Goal: Information Seeking & Learning: Check status

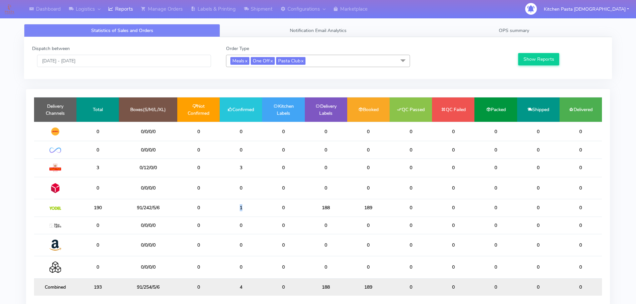
drag, startPoint x: 246, startPoint y: 210, endPoint x: 235, endPoint y: 210, distance: 11.0
click at [235, 210] on td "1" at bounding box center [241, 207] width 42 height 17
click at [250, 210] on td "1" at bounding box center [241, 207] width 42 height 17
drag, startPoint x: 331, startPoint y: 205, endPoint x: 297, endPoint y: 205, distance: 33.4
click at [297, 205] on tr "190 91/242/5/6 0 1 0 188 189 0 0 0 0 0" at bounding box center [318, 207] width 568 height 17
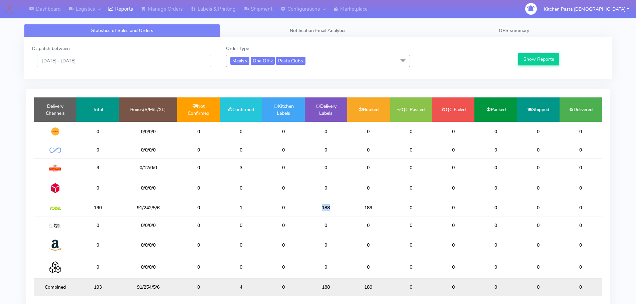
click at [337, 205] on td "188" at bounding box center [326, 207] width 42 height 17
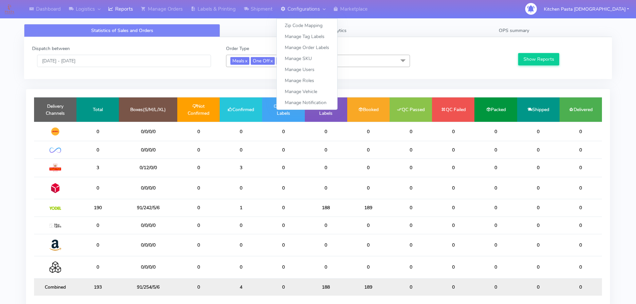
click at [280, 7] on link "Configurations" at bounding box center [302, 9] width 53 height 18
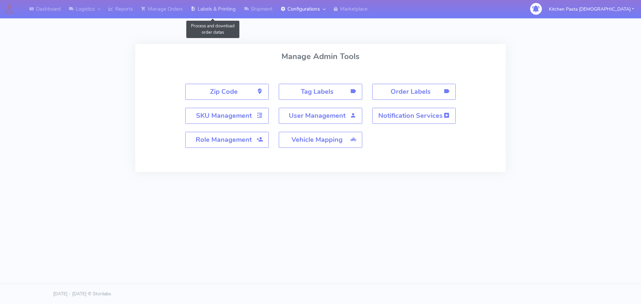
click at [232, 14] on link "Labels & Printing" at bounding box center [213, 9] width 53 height 18
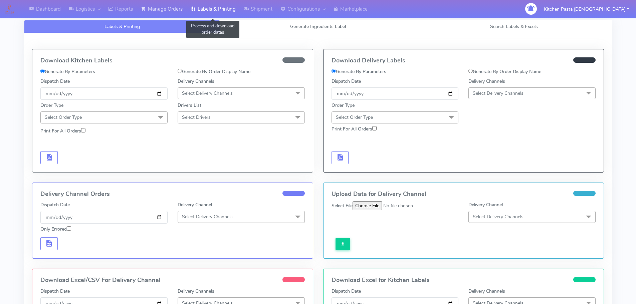
click at [176, 16] on link "Manage Orders" at bounding box center [162, 9] width 50 height 18
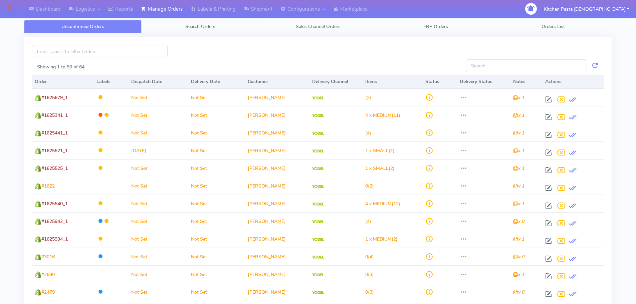
click at [206, 30] on link "Search Orders" at bounding box center [199, 26] width 117 height 13
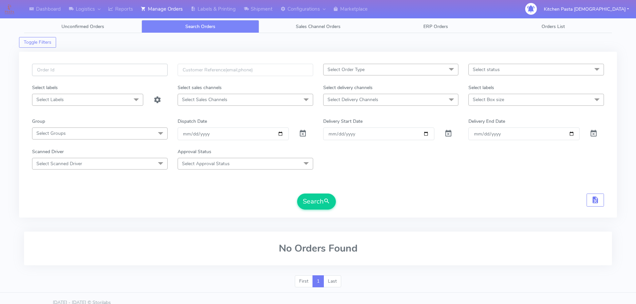
click at [99, 70] on input "text" at bounding box center [99, 70] width 135 height 12
type input "1625848"
drag, startPoint x: 306, startPoint y: 212, endPoint x: 315, endPoint y: 201, distance: 14.0
click at [306, 212] on div "1625848 Select Order Type Select All MEALS ATAVI One Off Pasta Club Gift Kit Ev…" at bounding box center [318, 139] width 582 height 150
click at [315, 201] on button "Search" at bounding box center [316, 202] width 39 height 16
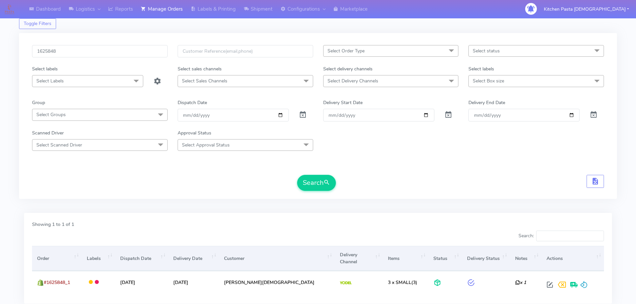
scroll to position [58, 0]
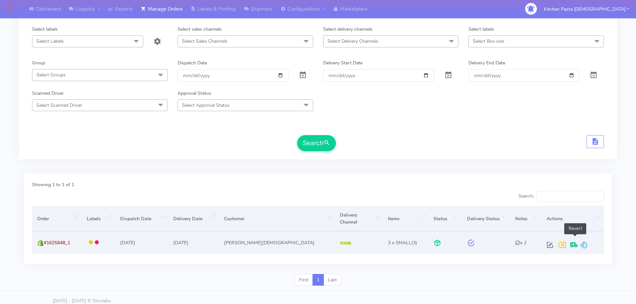
click at [580, 243] on span at bounding box center [584, 246] width 8 height 6
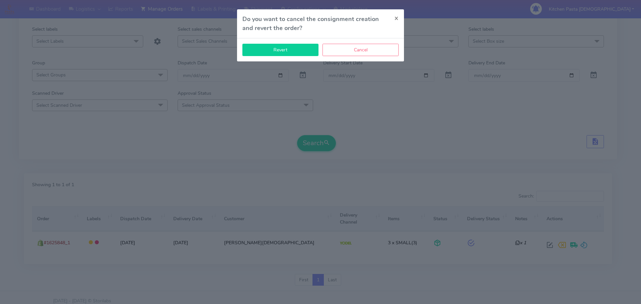
click at [281, 49] on button "Revert" at bounding box center [280, 50] width 76 height 12
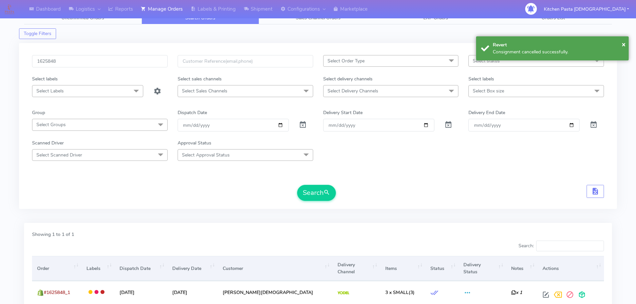
scroll to position [0, 0]
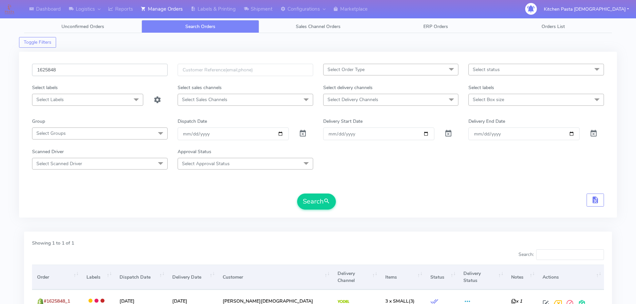
drag, startPoint x: 20, startPoint y: 68, endPoint x: 4, endPoint y: 68, distance: 16.4
click at [4, 68] on div "Dashboard Logistics [GEOGRAPHIC_DATA] Logistics Reports Manage Orders Labels & …" at bounding box center [318, 180] width 636 height 337
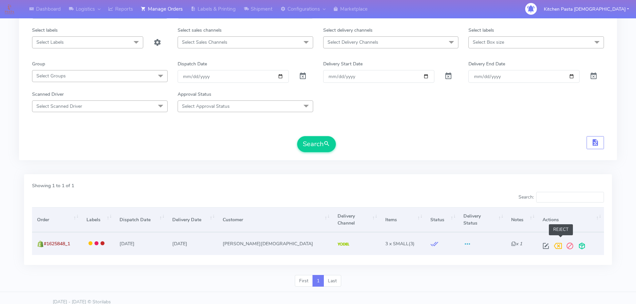
scroll to position [58, 0]
click at [576, 243] on span at bounding box center [582, 246] width 12 height 6
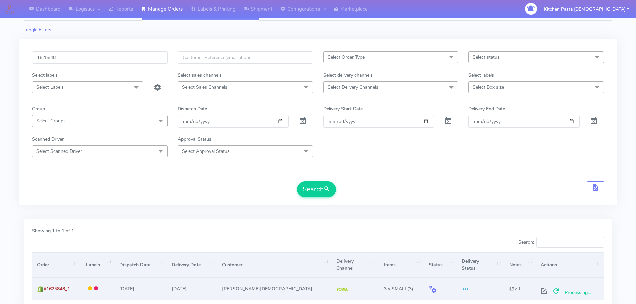
scroll to position [0, 0]
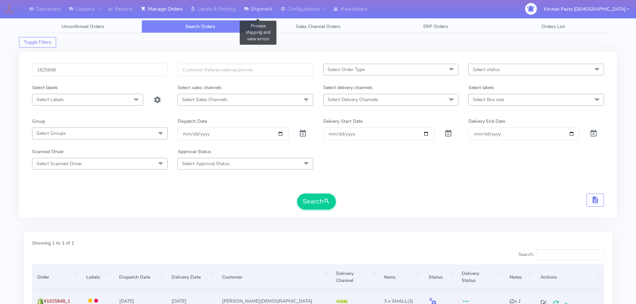
click at [255, 7] on link "Shipment" at bounding box center [258, 9] width 37 height 18
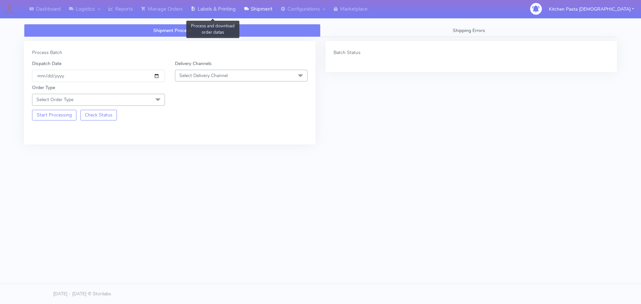
click at [232, 13] on link "Labels & Printing" at bounding box center [213, 9] width 53 height 18
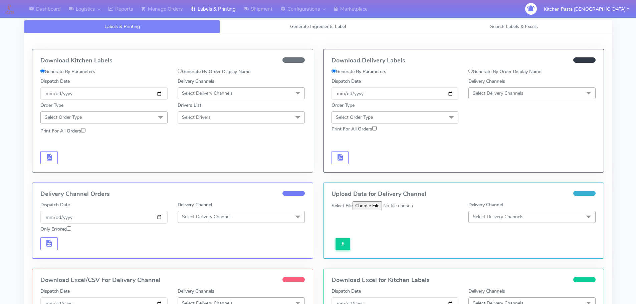
click at [479, 68] on label "Generate By Order Display Name" at bounding box center [504, 71] width 73 height 7
click at [472, 69] on input "Generate By Order Display Name" at bounding box center [470, 71] width 4 height 4
radio input "true"
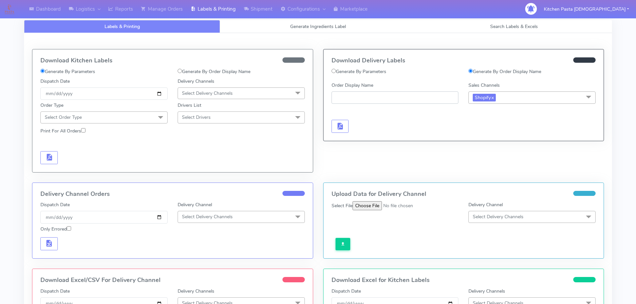
click at [410, 94] on input "Order Display Name" at bounding box center [394, 97] width 127 height 12
paste input "1625848"
type input "1625848"
click at [348, 124] on div at bounding box center [394, 119] width 137 height 27
click at [343, 128] on span "button" at bounding box center [340, 127] width 8 height 6
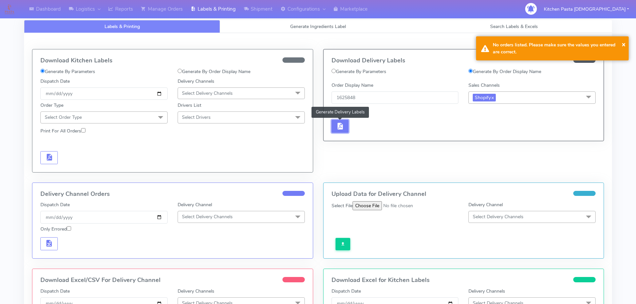
click at [342, 126] on span "button" at bounding box center [340, 127] width 8 height 6
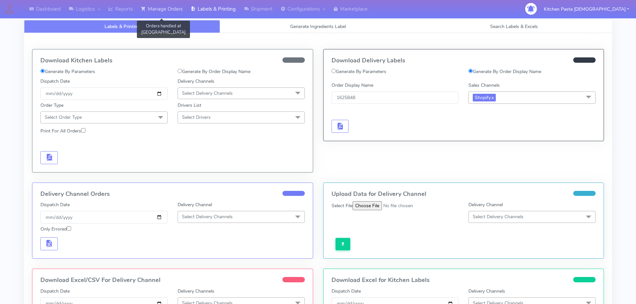
click at [166, 13] on link "Manage Orders" at bounding box center [162, 9] width 50 height 18
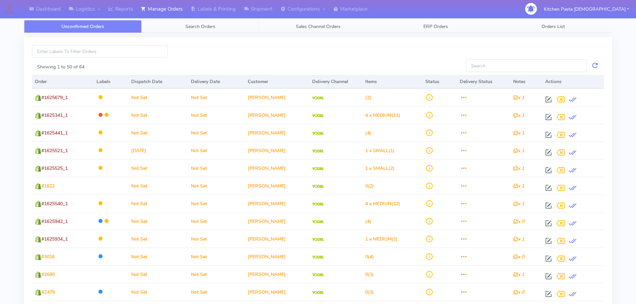
click at [199, 28] on span "Search Orders" at bounding box center [200, 26] width 30 height 6
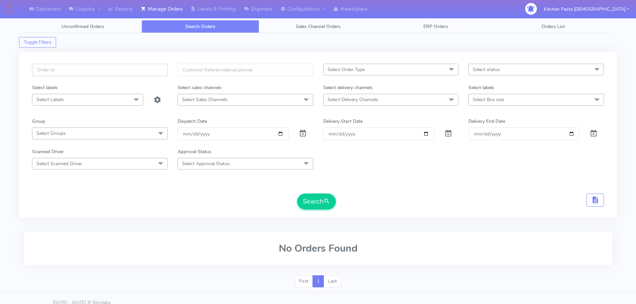
click at [109, 66] on input "text" at bounding box center [99, 70] width 135 height 12
paste input "1625848"
type input "1625848"
click at [348, 205] on div "Search" at bounding box center [318, 202] width 572 height 16
click at [307, 197] on button "Search" at bounding box center [316, 202] width 39 height 16
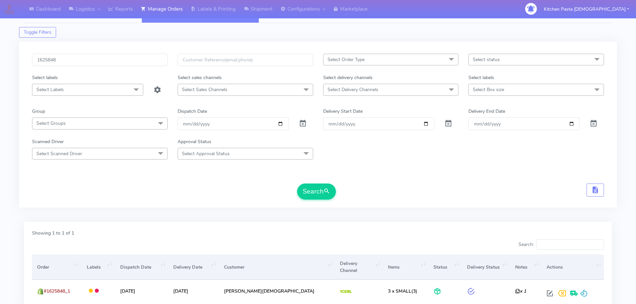
scroll to position [33, 0]
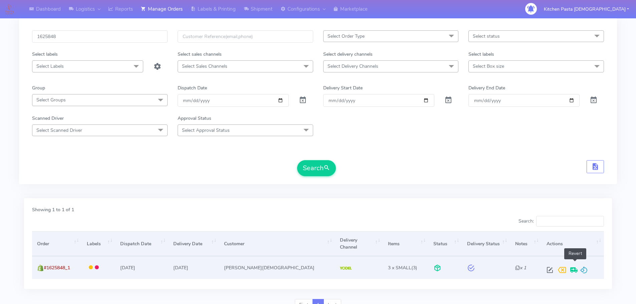
click at [580, 268] on span at bounding box center [584, 271] width 8 height 6
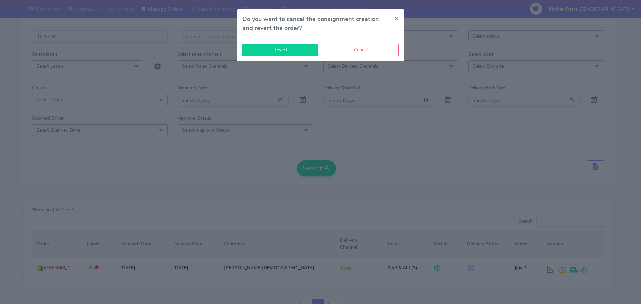
click at [289, 52] on button "Revert" at bounding box center [280, 50] width 76 height 12
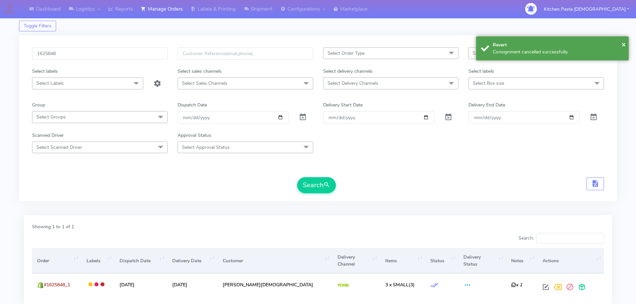
scroll to position [0, 0]
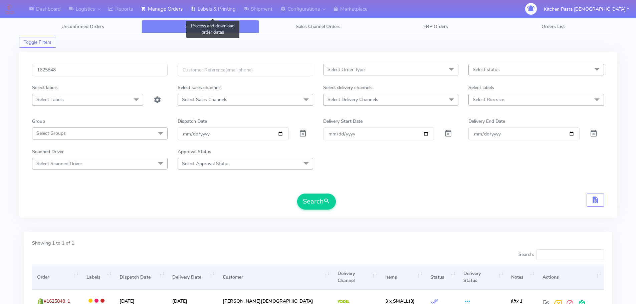
click at [213, 11] on link "Labels & Printing" at bounding box center [213, 9] width 53 height 18
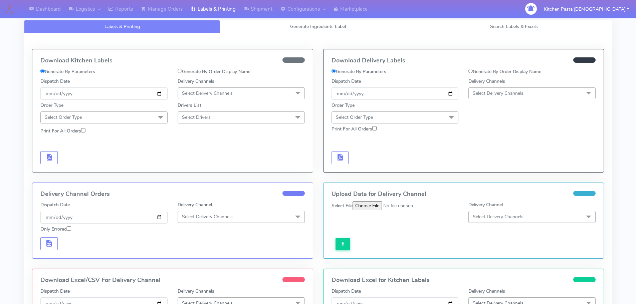
click at [479, 70] on label "Generate By Order Display Name" at bounding box center [504, 71] width 73 height 7
click at [472, 70] on input "Generate By Order Display Name" at bounding box center [470, 71] width 4 height 4
radio input "true"
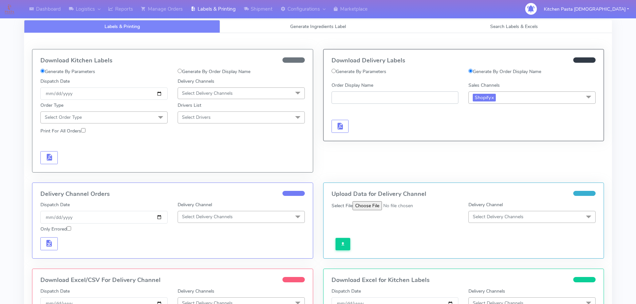
click at [381, 101] on input "Order Display Name" at bounding box center [394, 97] width 127 height 12
paste input "1625848"
click at [334, 122] on button "button" at bounding box center [339, 126] width 17 height 13
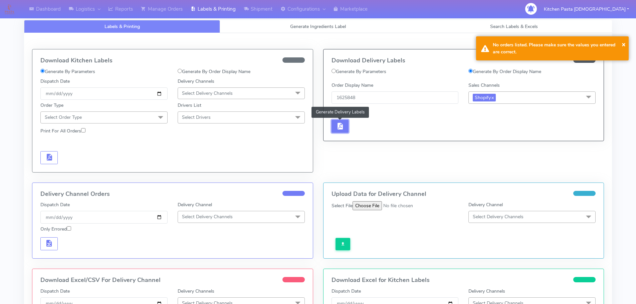
click at [341, 128] on span "button" at bounding box center [340, 127] width 8 height 6
click at [336, 95] on input "1625848" at bounding box center [394, 97] width 127 height 12
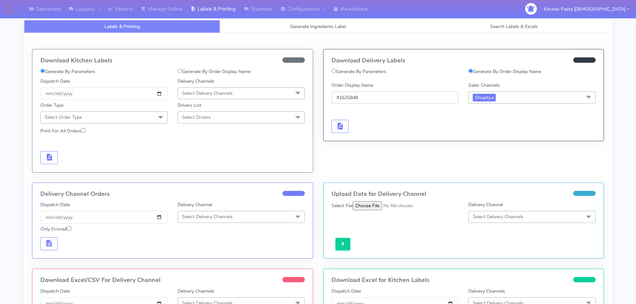
click at [373, 98] on input "#1625848" at bounding box center [394, 97] width 127 height 12
type input "#1625848_1"
click at [343, 124] on span "button" at bounding box center [340, 127] width 8 height 6
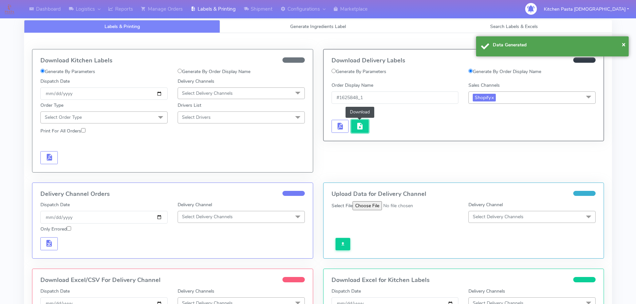
click at [358, 128] on span "button" at bounding box center [360, 127] width 8 height 6
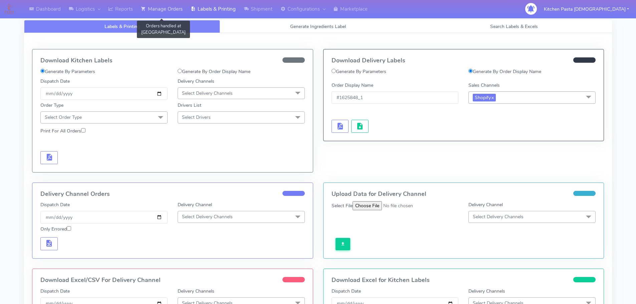
click at [167, 8] on link "Manage Orders" at bounding box center [162, 9] width 50 height 18
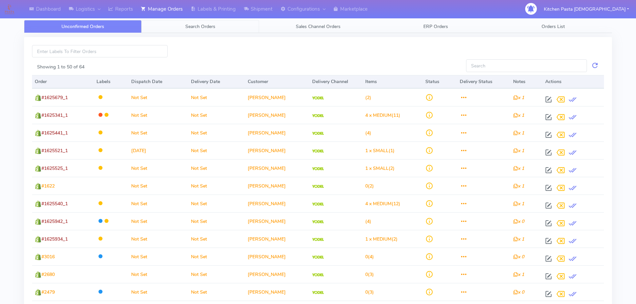
click at [198, 23] on link "Search Orders" at bounding box center [199, 26] width 117 height 13
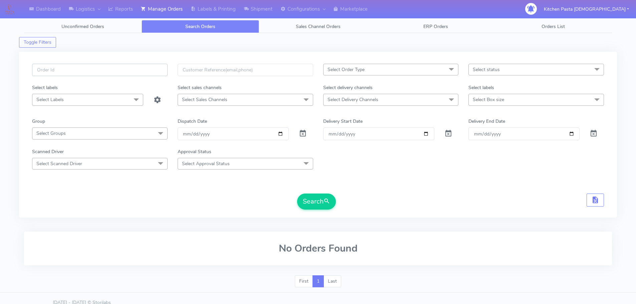
click at [123, 71] on input "text" at bounding box center [99, 70] width 135 height 12
paste input "1625848"
type input "1625848"
click at [305, 205] on button "Search" at bounding box center [316, 202] width 39 height 16
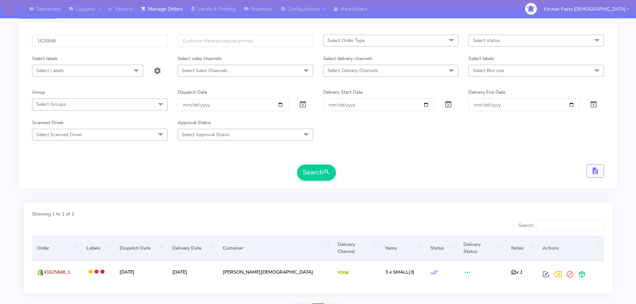
scroll to position [58, 0]
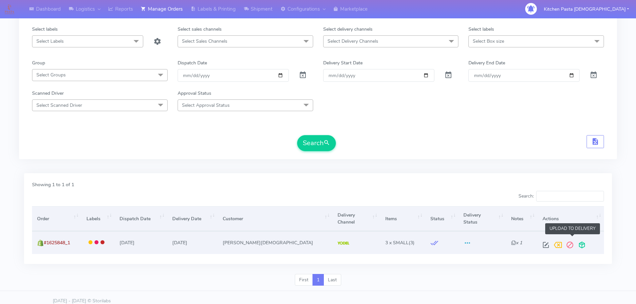
click at [576, 243] on span at bounding box center [582, 246] width 12 height 6
click at [538, 243] on span at bounding box center [544, 246] width 12 height 6
select select "5"
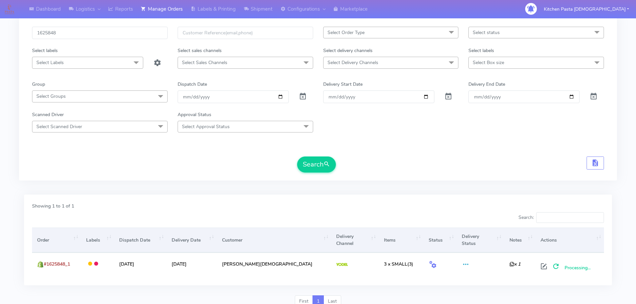
scroll to position [0, 0]
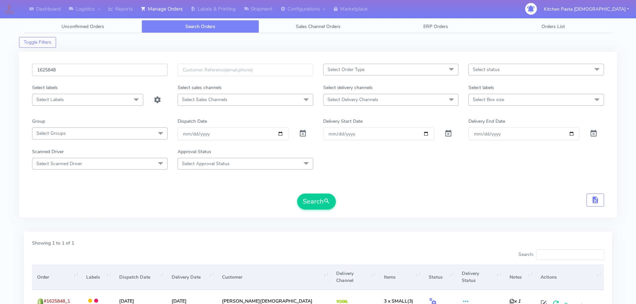
click at [70, 72] on input "1625848" at bounding box center [99, 70] width 135 height 12
click at [207, 5] on link "Labels & Printing" at bounding box center [213, 9] width 53 height 18
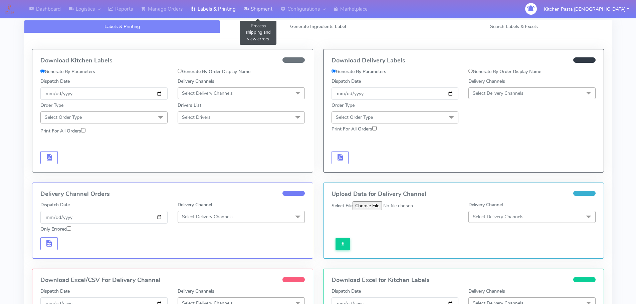
click at [263, 11] on link "Shipment" at bounding box center [258, 9] width 37 height 18
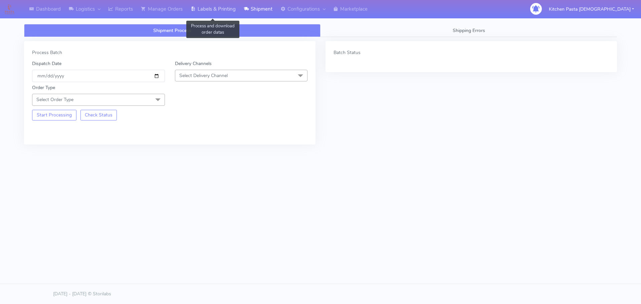
click at [215, 8] on link "Labels & Printing" at bounding box center [213, 9] width 53 height 18
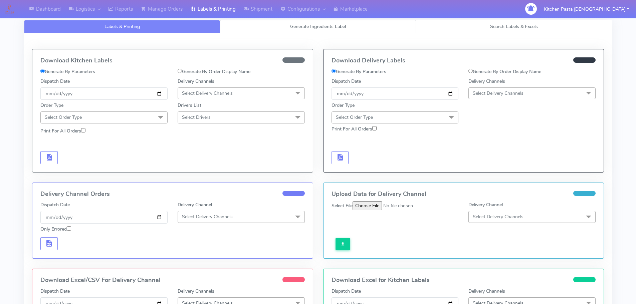
click at [316, 26] on span "Generate Ingredients Label" at bounding box center [318, 26] width 56 height 6
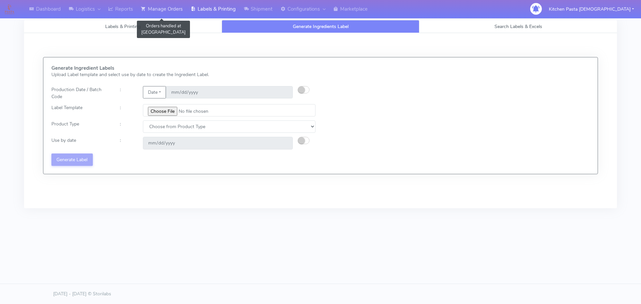
click at [168, 12] on link "Manage Orders" at bounding box center [162, 9] width 50 height 18
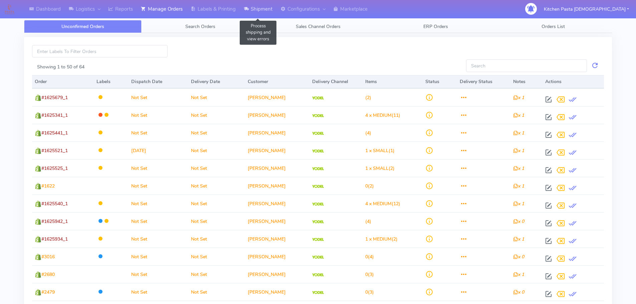
click at [265, 8] on link "Shipment" at bounding box center [258, 9] width 37 height 18
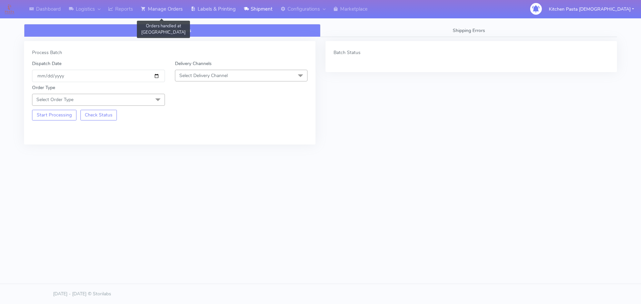
drag, startPoint x: 183, startPoint y: 14, endPoint x: 207, endPoint y: 17, distance: 23.5
click at [182, 14] on link "Manage Orders" at bounding box center [162, 9] width 50 height 18
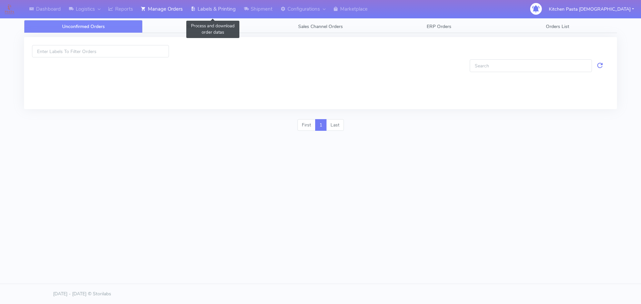
click at [227, 14] on link "Labels & Printing" at bounding box center [213, 9] width 53 height 18
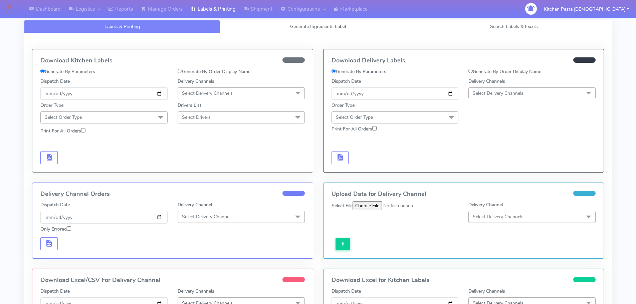
click at [504, 68] on label "Generate By Order Display Name" at bounding box center [504, 71] width 73 height 7
click at [472, 69] on input "Generate By Order Display Name" at bounding box center [470, 71] width 4 height 4
radio input "true"
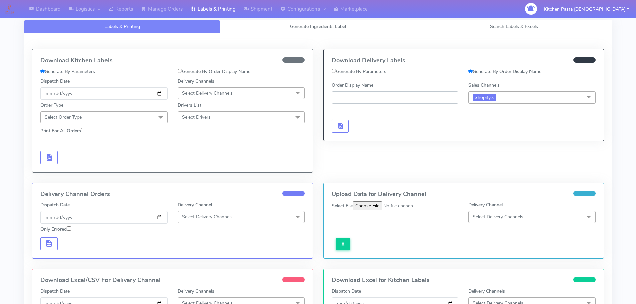
click at [399, 94] on input "Order Display Name" at bounding box center [394, 97] width 127 height 12
paste input "1625848"
type input "1625848_1"
click at [338, 124] on span "button" at bounding box center [340, 127] width 8 height 6
click at [364, 100] on input "1625848_1" at bounding box center [394, 97] width 127 height 12
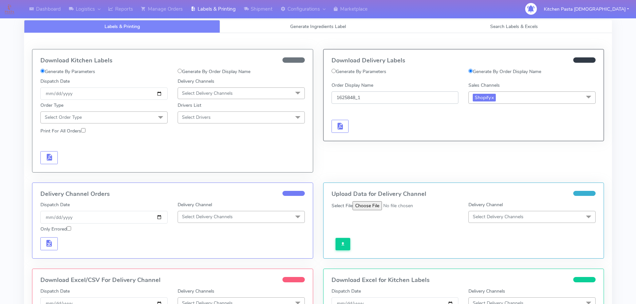
drag, startPoint x: 364, startPoint y: 100, endPoint x: 310, endPoint y: 96, distance: 53.8
click at [310, 96] on div "Download Kitchen Labels Generate By Parameters Generate By Order Display Name D…" at bounding box center [318, 113] width 582 height 137
click at [242, 9] on link "Shipment" at bounding box center [258, 9] width 37 height 18
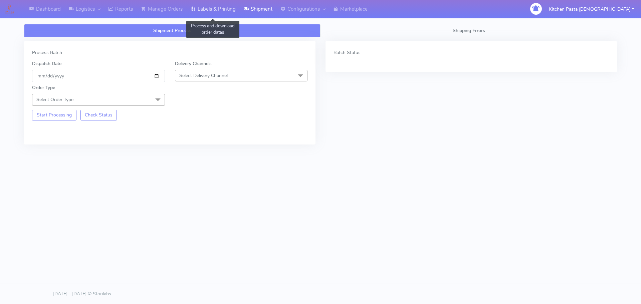
click at [198, 8] on link "Labels & Printing" at bounding box center [213, 9] width 53 height 18
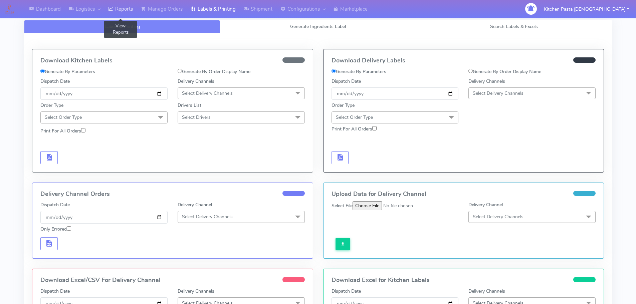
click at [129, 10] on link "Reports" at bounding box center [120, 9] width 33 height 18
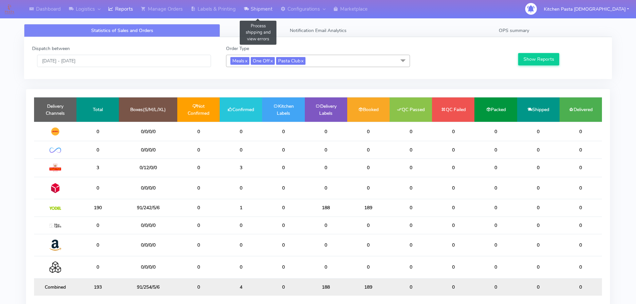
click at [257, 15] on link "Shipment" at bounding box center [258, 9] width 37 height 18
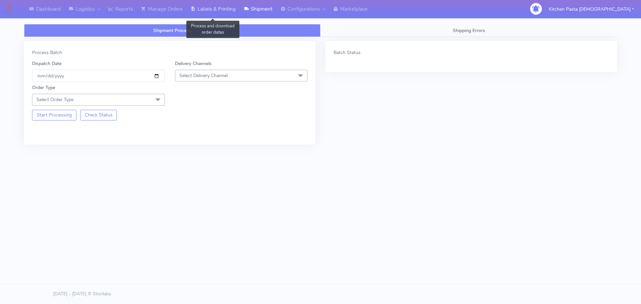
click at [208, 12] on link "Labels & Printing" at bounding box center [213, 9] width 53 height 18
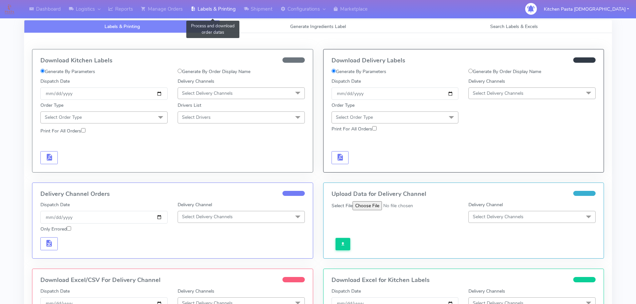
click at [205, 10] on link "Labels & Printing" at bounding box center [213, 9] width 53 height 18
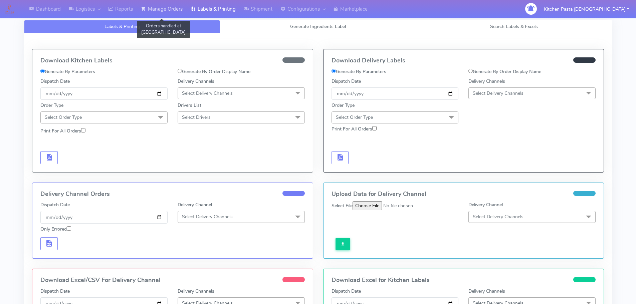
click at [160, 11] on link "Manage Orders" at bounding box center [162, 9] width 50 height 18
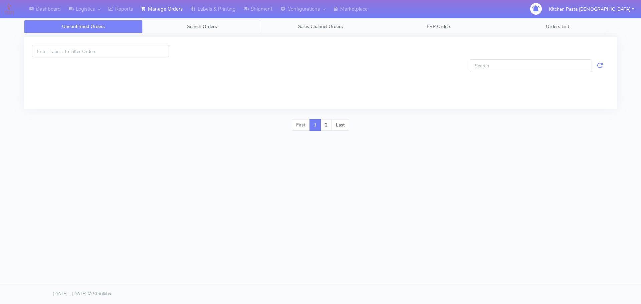
click at [225, 25] on link "Search Orders" at bounding box center [201, 26] width 118 height 13
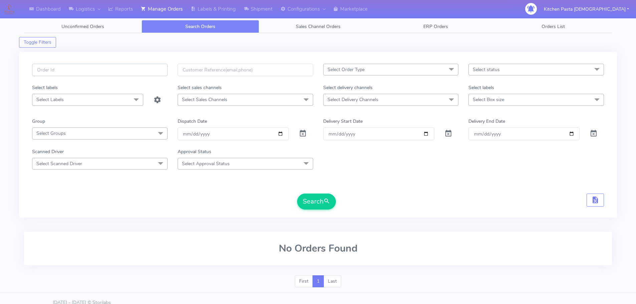
click at [119, 74] on input "text" at bounding box center [99, 70] width 135 height 12
paste input "1625848_1"
type input "1625848_1"
click at [314, 200] on button "Search" at bounding box center [316, 202] width 39 height 16
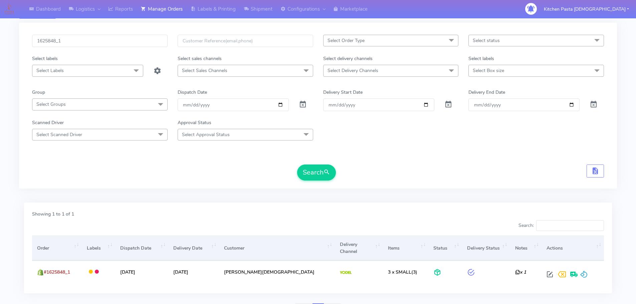
scroll to position [58, 0]
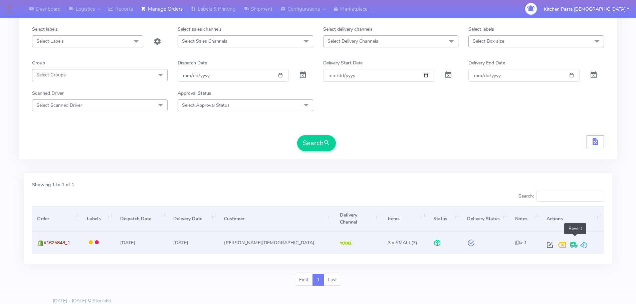
click at [580, 243] on span at bounding box center [584, 246] width 8 height 6
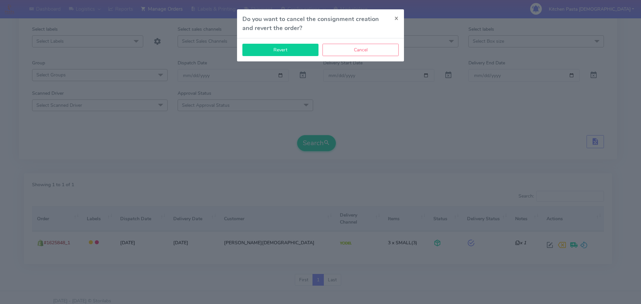
click at [261, 49] on button "Revert" at bounding box center [280, 50] width 76 height 12
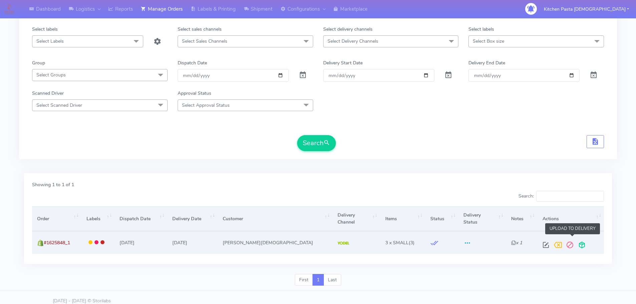
click at [576, 243] on span at bounding box center [582, 246] width 12 height 6
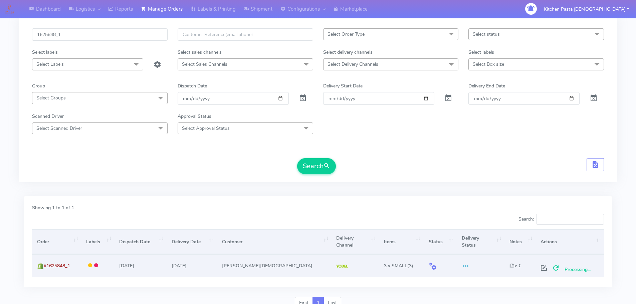
scroll to position [0, 0]
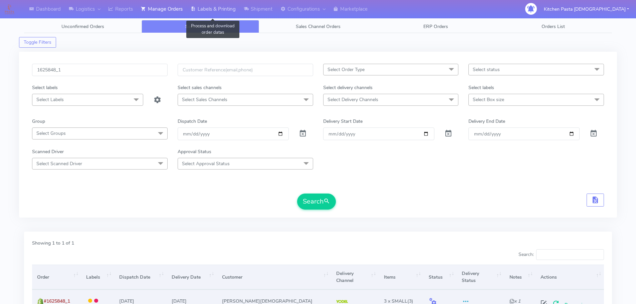
click at [217, 14] on link "Labels & Printing" at bounding box center [213, 9] width 53 height 18
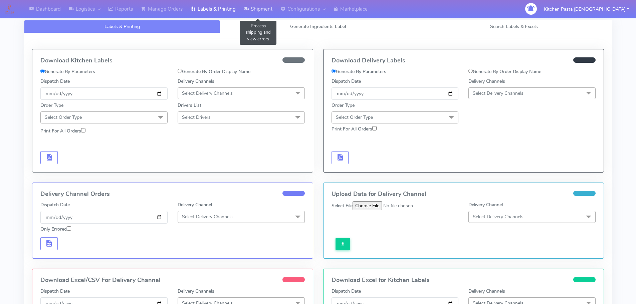
click at [272, 7] on link "Shipment" at bounding box center [258, 9] width 37 height 18
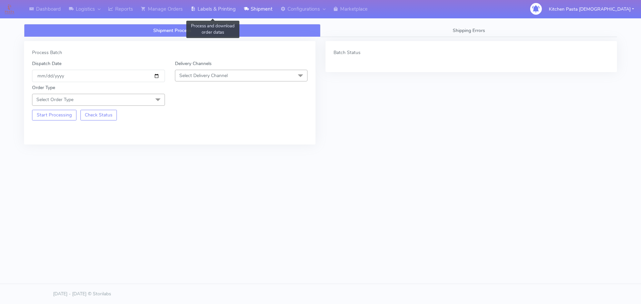
click at [202, 6] on link "Labels & Printing" at bounding box center [213, 9] width 53 height 18
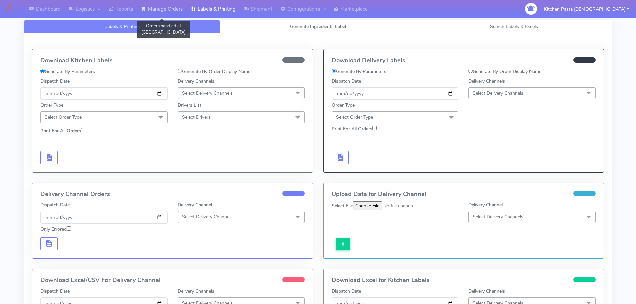
click at [171, 12] on link "Manage Orders" at bounding box center [162, 9] width 50 height 18
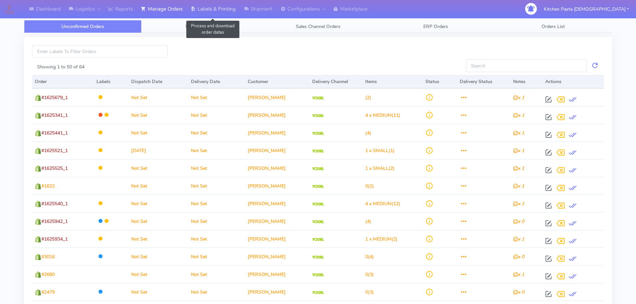
click at [239, 9] on link "Labels & Printing" at bounding box center [213, 9] width 53 height 18
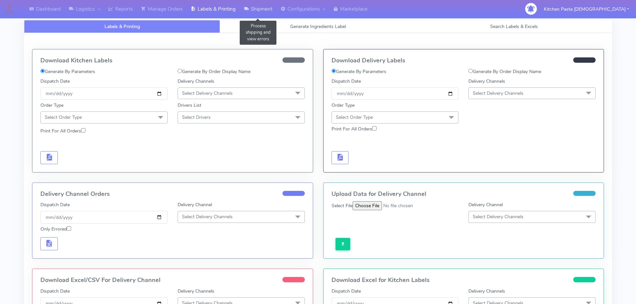
click at [256, 17] on link "Shipment" at bounding box center [258, 9] width 37 height 18
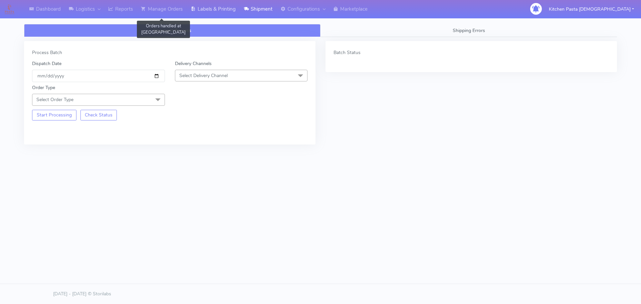
click at [210, 13] on link "Labels & Printing" at bounding box center [213, 9] width 53 height 18
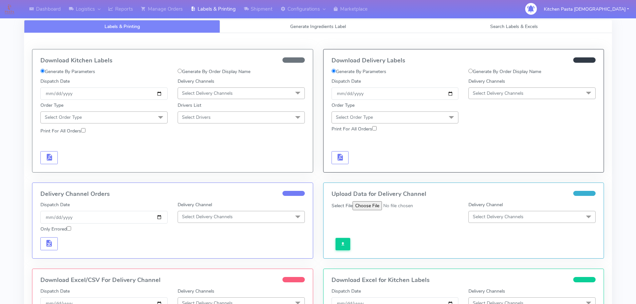
click at [477, 69] on label "Generate By Order Display Name" at bounding box center [504, 71] width 73 height 7
click at [472, 69] on input "Generate By Order Display Name" at bounding box center [470, 71] width 4 height 4
radio input "true"
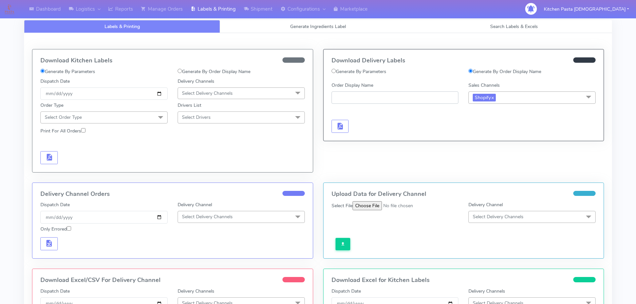
click at [404, 96] on input "Order Display Name" at bounding box center [394, 97] width 127 height 12
paste input "1625848_1"
type input "1625848_1"
click at [332, 127] on button "button" at bounding box center [339, 126] width 17 height 13
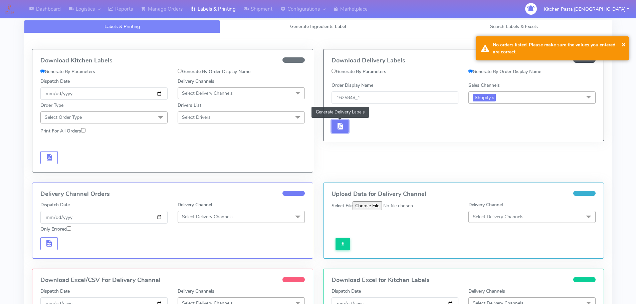
click at [345, 126] on button "button" at bounding box center [339, 126] width 17 height 13
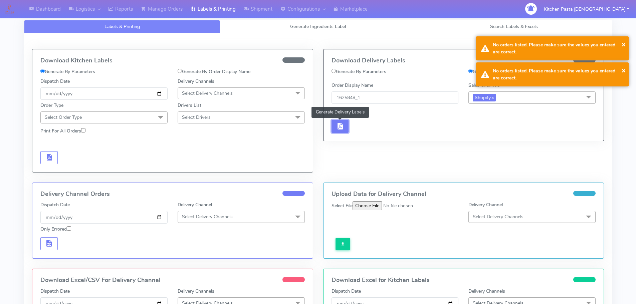
click at [345, 126] on button "button" at bounding box center [339, 126] width 17 height 13
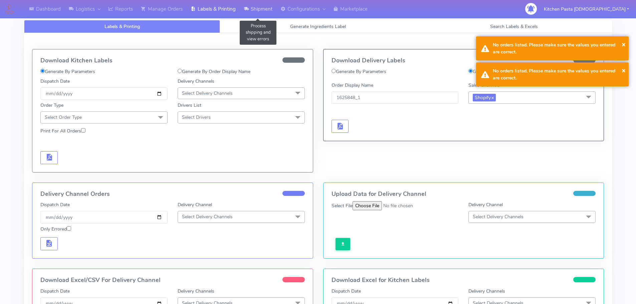
click at [262, 13] on link "Shipment" at bounding box center [258, 9] width 37 height 18
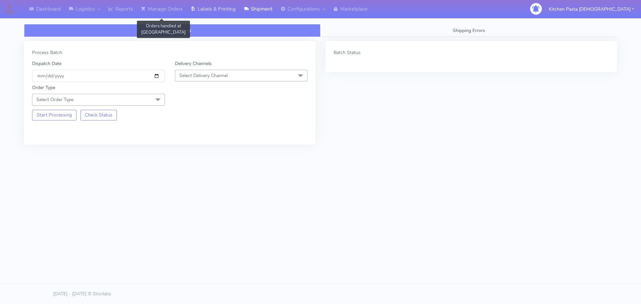
click at [201, 10] on link "Labels & Printing" at bounding box center [213, 9] width 53 height 18
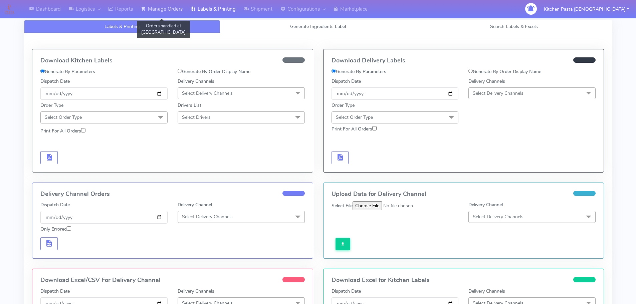
click at [164, 12] on link "Manage Orders" at bounding box center [162, 9] width 50 height 18
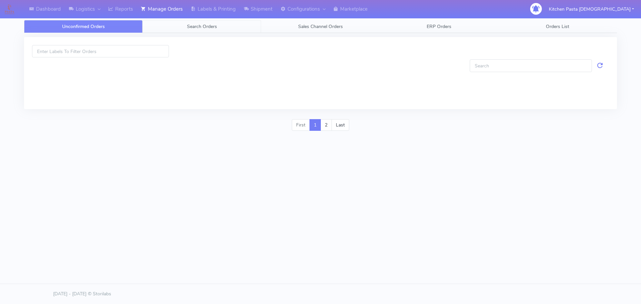
drag, startPoint x: 225, startPoint y: 28, endPoint x: 217, endPoint y: 32, distance: 9.3
click at [225, 28] on link "Search Orders" at bounding box center [201, 26] width 118 height 13
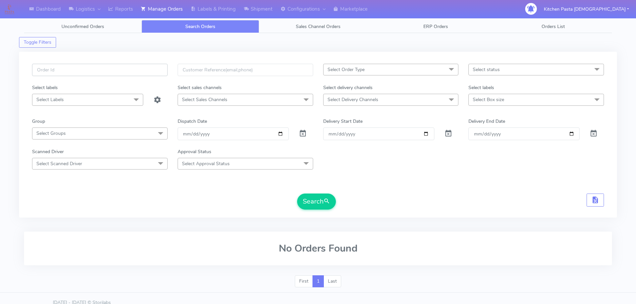
click at [144, 71] on input "text" at bounding box center [99, 70] width 135 height 12
paste input "1625848_1"
type input "1625848_1"
click at [303, 202] on button "Search" at bounding box center [316, 202] width 39 height 16
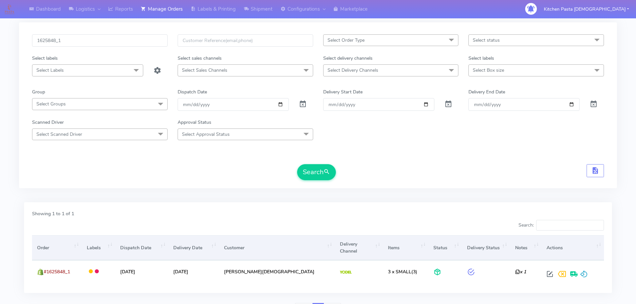
scroll to position [58, 0]
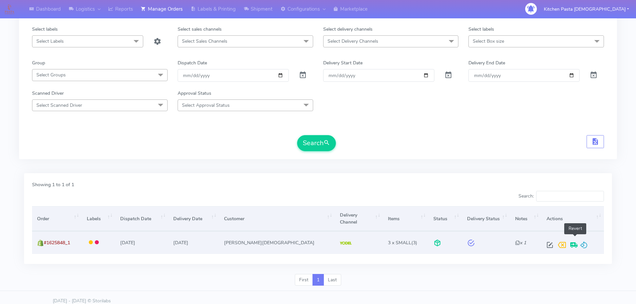
click at [580, 243] on span at bounding box center [584, 246] width 8 height 6
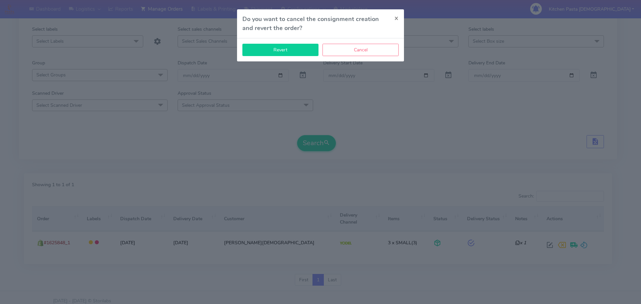
click at [284, 49] on button "Revert" at bounding box center [280, 50] width 76 height 12
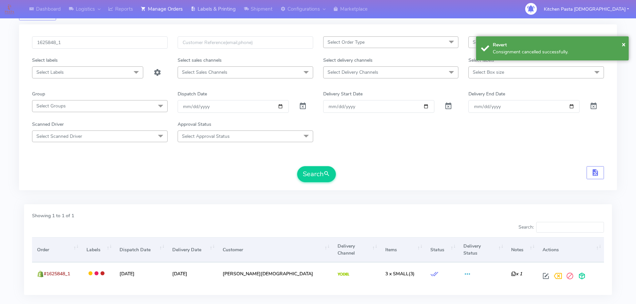
scroll to position [0, 0]
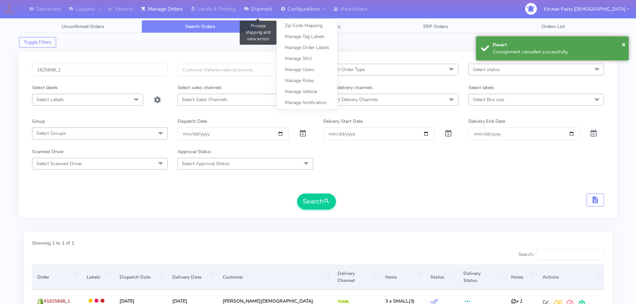
drag, startPoint x: 269, startPoint y: 10, endPoint x: 281, endPoint y: 12, distance: 12.1
click at [268, 10] on link "Shipment" at bounding box center [258, 9] width 37 height 18
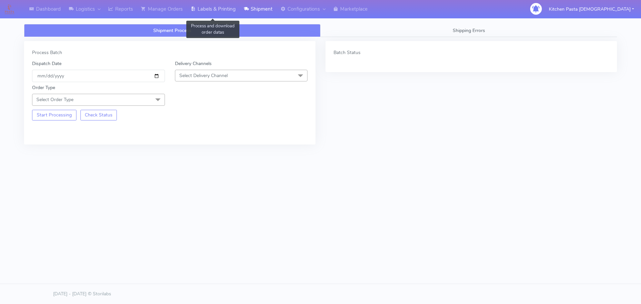
click at [220, 16] on link "Labels & Printing" at bounding box center [213, 9] width 53 height 18
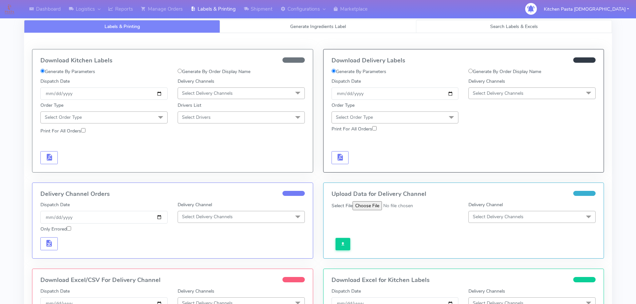
click at [489, 25] on link "Search Labels & Excels" at bounding box center [514, 26] width 196 height 13
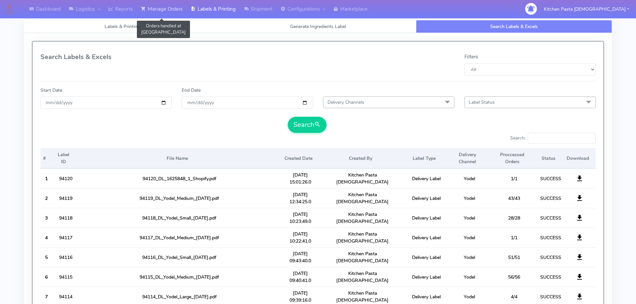
click at [170, 11] on link "Manage Orders" at bounding box center [162, 9] width 50 height 18
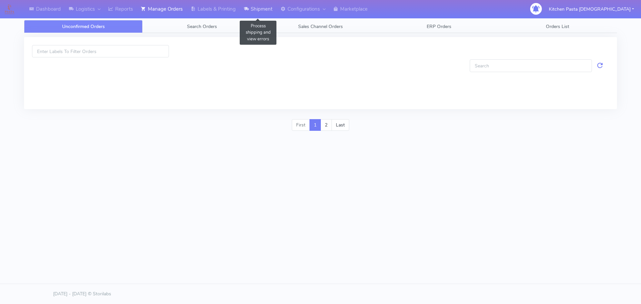
click at [255, 7] on link "Shipment" at bounding box center [258, 9] width 37 height 18
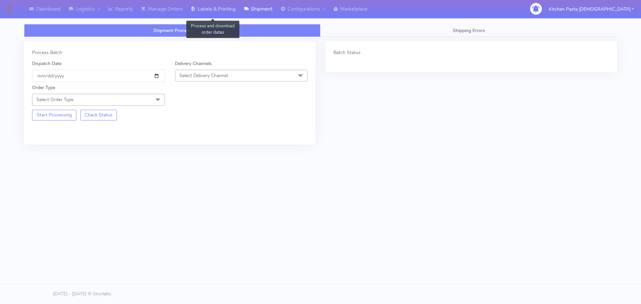
click at [236, 14] on link "Labels & Printing" at bounding box center [213, 9] width 53 height 18
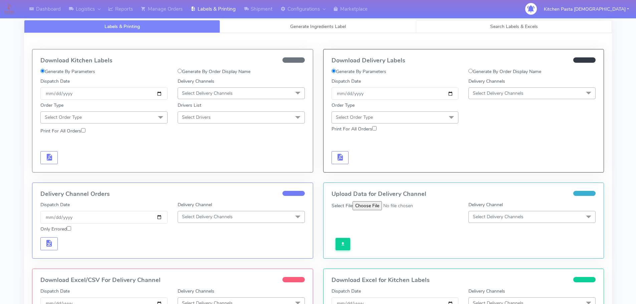
drag, startPoint x: 446, startPoint y: 27, endPoint x: 430, endPoint y: 33, distance: 16.9
click at [447, 28] on link "Search Labels & Excels" at bounding box center [514, 26] width 196 height 13
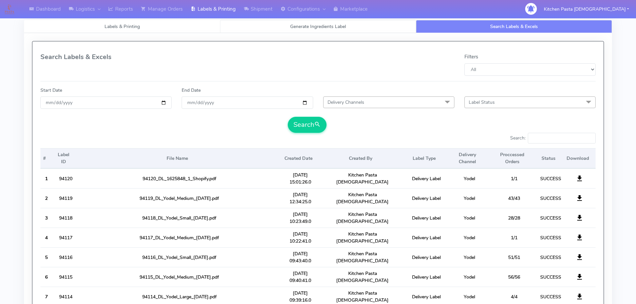
click at [283, 23] on link "Generate Ingredients Label" at bounding box center [318, 26] width 196 height 13
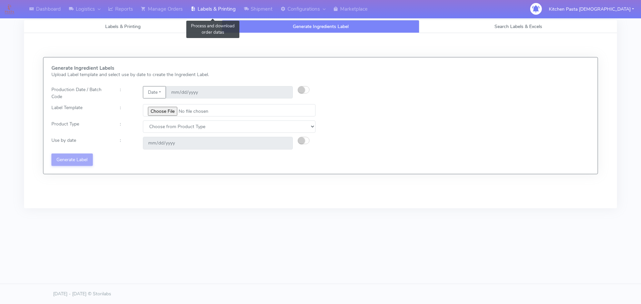
click at [221, 17] on link "Labels & Printing" at bounding box center [213, 9] width 53 height 18
click at [128, 23] on span "Labels & Printing" at bounding box center [122, 26] width 35 height 6
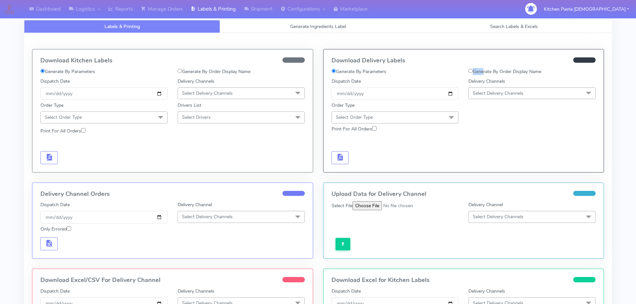
drag, startPoint x: 480, startPoint y: 65, endPoint x: 480, endPoint y: 68, distance: 3.7
click at [480, 68] on div "Download Delivery Labels Generate By Parameters Generate By Order Display Name …" at bounding box center [463, 110] width 280 height 123
click at [472, 71] on input "Generate By Order Display Name" at bounding box center [470, 71] width 4 height 4
radio input "true"
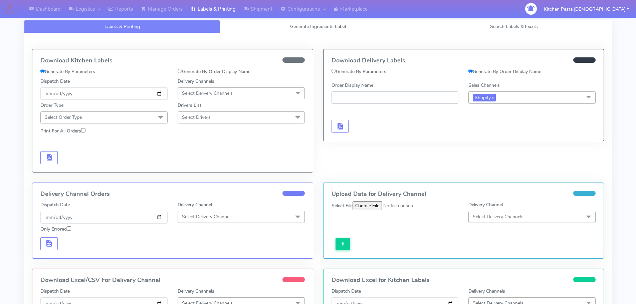
click at [386, 96] on input "Order Display Name" at bounding box center [394, 97] width 127 height 12
paste input "1625848_1"
click at [335, 96] on input "1625848_1" at bounding box center [394, 97] width 127 height 12
type input "#1625848_1"
click at [336, 129] on span "button" at bounding box center [340, 127] width 8 height 6
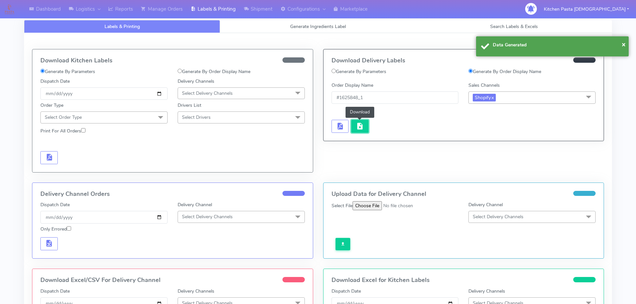
click at [363, 129] on span "button" at bounding box center [360, 127] width 8 height 6
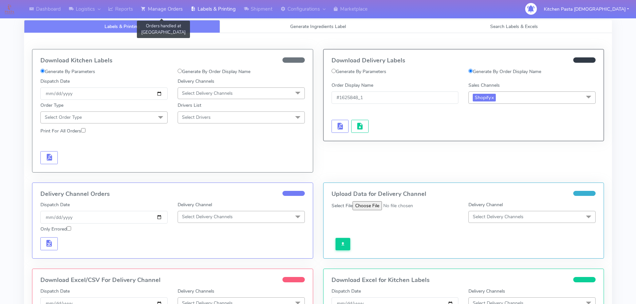
click at [164, 12] on link "Manage Orders" at bounding box center [162, 9] width 50 height 18
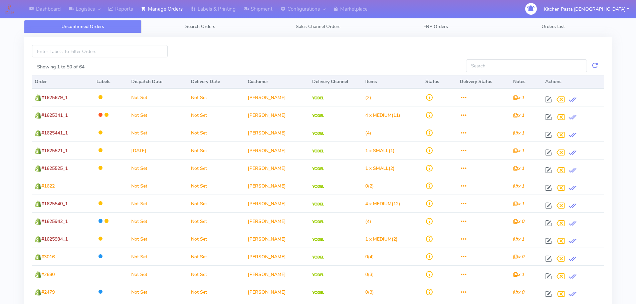
click at [208, 29] on span "Search Orders" at bounding box center [200, 26] width 30 height 6
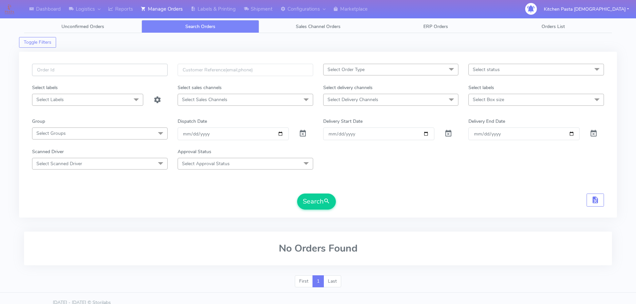
click at [100, 68] on input "text" at bounding box center [99, 70] width 135 height 12
paste input "1625848_1"
type input "1625848_1"
click at [333, 200] on button "Search" at bounding box center [316, 202] width 39 height 16
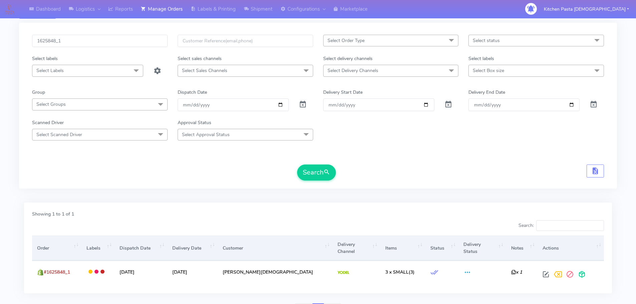
scroll to position [58, 0]
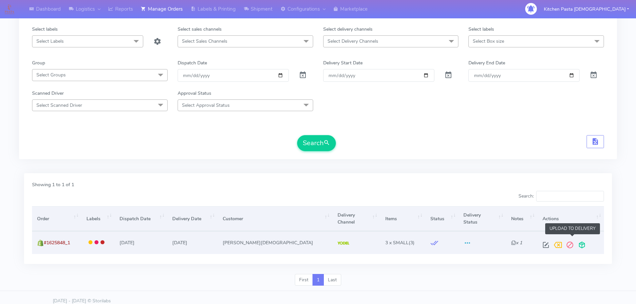
click at [576, 243] on span at bounding box center [582, 246] width 12 height 6
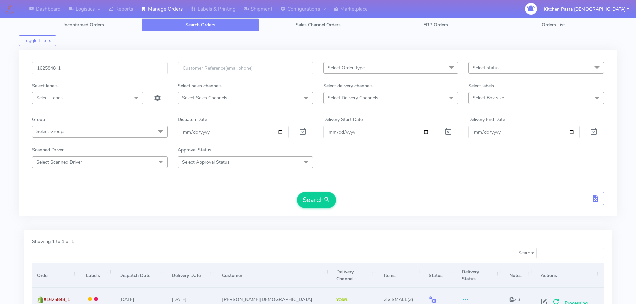
scroll to position [0, 0]
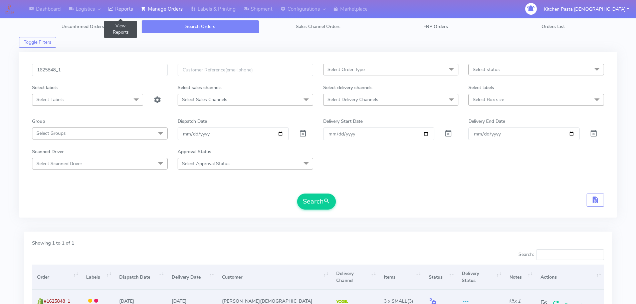
click at [125, 10] on link "Reports" at bounding box center [120, 9] width 33 height 18
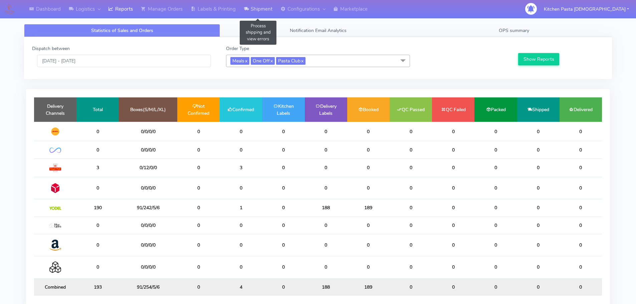
click at [248, 8] on icon at bounding box center [246, 9] width 5 height 7
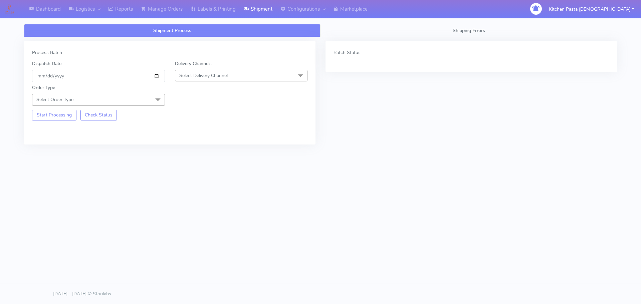
click at [199, 78] on span "Select Delivery Channel" at bounding box center [203, 75] width 48 height 6
click at [197, 154] on div "Yodel" at bounding box center [241, 150] width 125 height 7
click at [143, 99] on span "Select Order Type" at bounding box center [98, 100] width 133 height 12
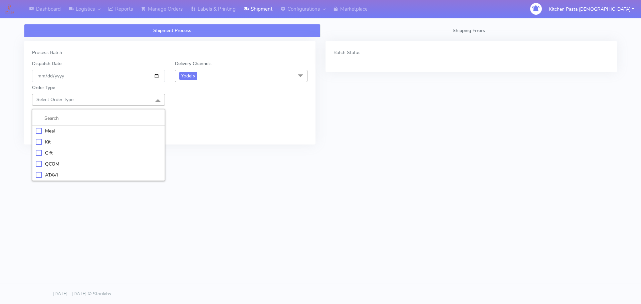
click at [76, 130] on div "Meal" at bounding box center [98, 130] width 125 height 7
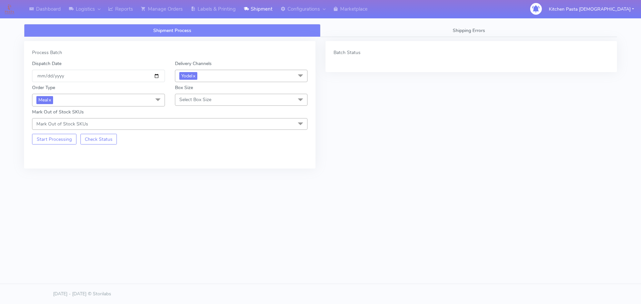
click at [203, 106] on div "Order Type Meal x Meal Kit Gift QCOM ATAVI Box Size Select Box Size Small Small…" at bounding box center [169, 106] width 285 height 48
click at [202, 100] on span "Select Box Size" at bounding box center [195, 99] width 32 height 6
click at [187, 152] on div "Medium" at bounding box center [241, 152] width 125 height 7
checkbox input "true"
click at [62, 138] on button "Start Processing" at bounding box center [54, 139] width 44 height 11
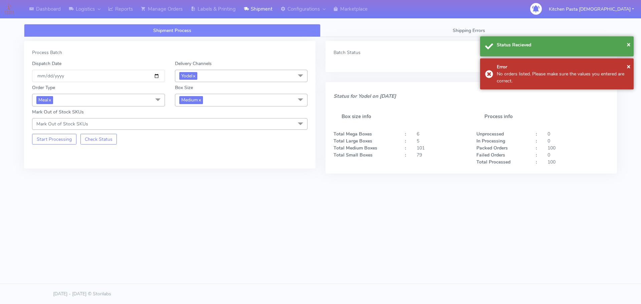
click at [207, 96] on span "Medium x" at bounding box center [241, 100] width 133 height 12
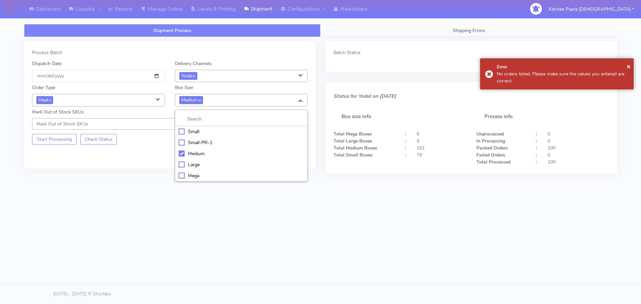
drag, startPoint x: 194, startPoint y: 129, endPoint x: 178, endPoint y: 129, distance: 15.7
click at [194, 129] on div "Small" at bounding box center [241, 131] width 125 height 7
checkbox input "true"
checkbox input "false"
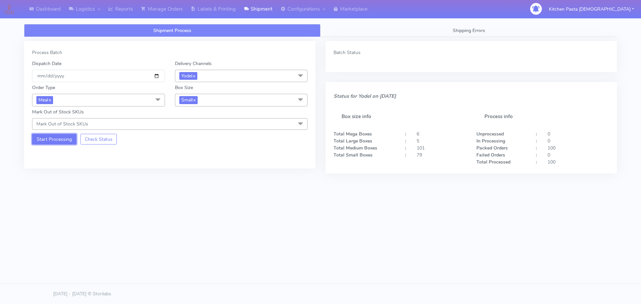
click at [58, 138] on button "Start Processing" at bounding box center [54, 139] width 44 height 11
click at [184, 102] on span "Small x" at bounding box center [188, 100] width 18 height 8
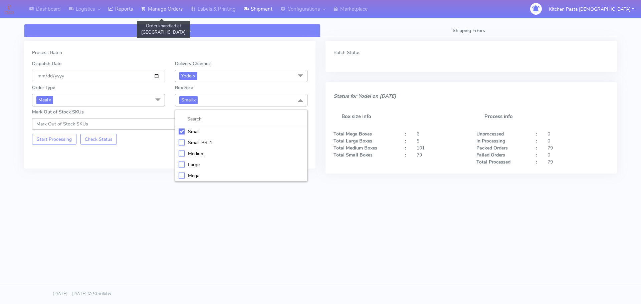
drag, startPoint x: 143, startPoint y: 9, endPoint x: 126, endPoint y: 9, distance: 17.4
click at [143, 9] on icon at bounding box center [143, 9] width 5 height 7
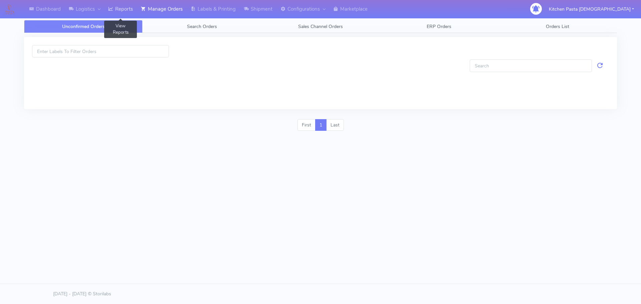
click at [126, 9] on link "Reports" at bounding box center [120, 9] width 33 height 18
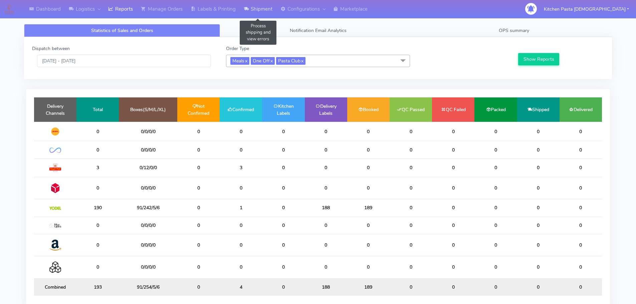
click at [271, 13] on link "Shipment" at bounding box center [258, 9] width 37 height 18
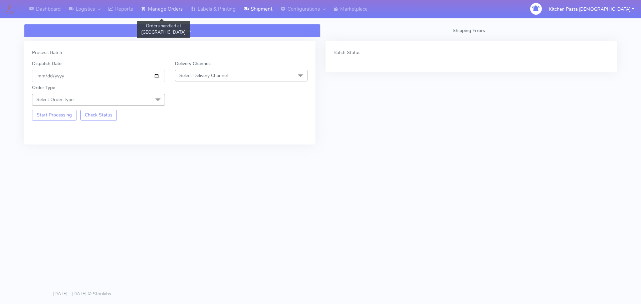
click at [161, 5] on link "Manage Orders" at bounding box center [162, 9] width 50 height 18
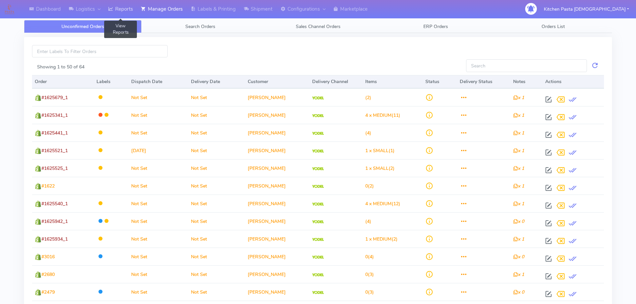
click at [120, 12] on link "Reports" at bounding box center [120, 9] width 33 height 18
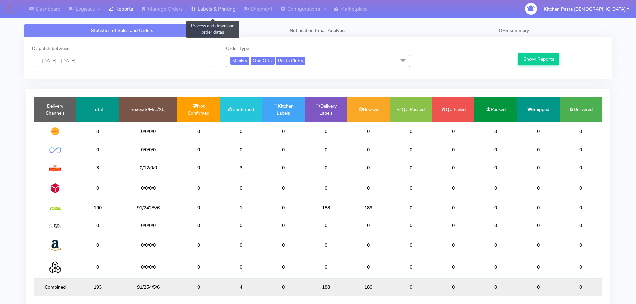
click at [231, 16] on link "Labels & Printing" at bounding box center [213, 9] width 53 height 18
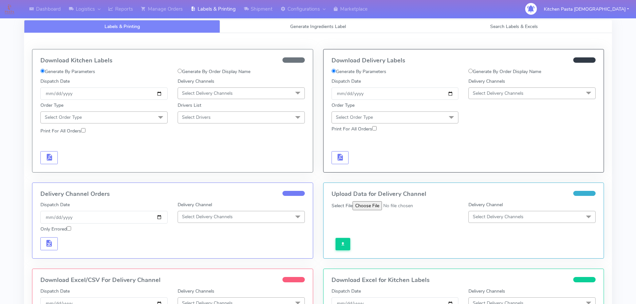
click at [478, 68] on label "Generate By Order Display Name" at bounding box center [504, 71] width 73 height 7
click at [472, 69] on input "Generate By Order Display Name" at bounding box center [470, 71] width 4 height 4
radio input "true"
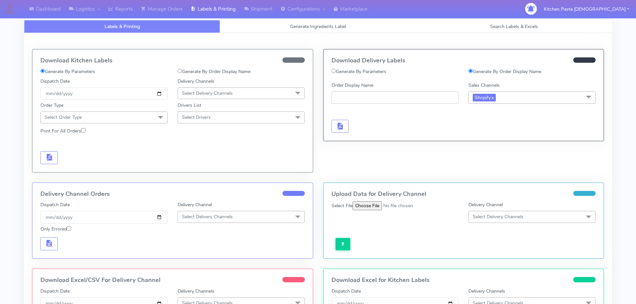
click at [422, 96] on input "Order Display Name" at bounding box center [394, 97] width 127 height 12
paste input "1625848_1"
click at [335, 95] on input "1625848_1" at bounding box center [394, 97] width 127 height 12
type input "#1625848_1"
click at [346, 129] on button "button" at bounding box center [339, 126] width 17 height 13
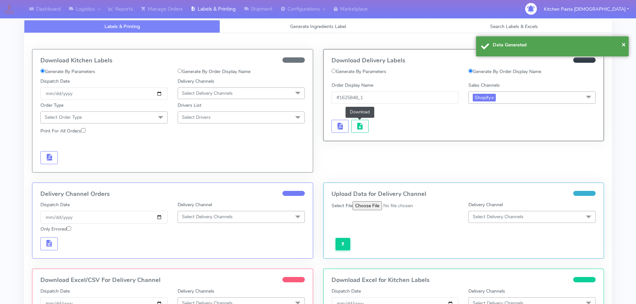
click at [361, 129] on span "button" at bounding box center [360, 127] width 8 height 6
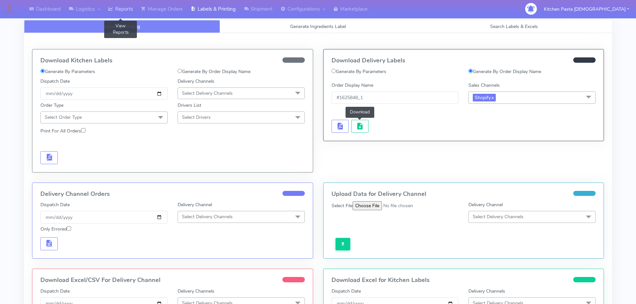
click at [121, 8] on link "Reports" at bounding box center [120, 9] width 33 height 18
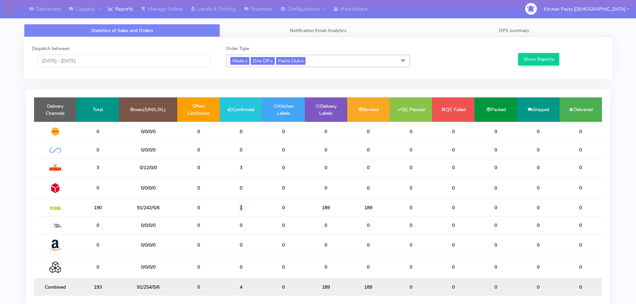
drag, startPoint x: 231, startPoint y: 210, endPoint x: 200, endPoint y: 210, distance: 31.0
click at [200, 210] on tr "190 91/242/5/6 0 1 0 189 189 0 0 0 0 0" at bounding box center [318, 207] width 568 height 17
click at [284, 209] on td "0" at bounding box center [283, 207] width 42 height 17
click at [265, 6] on link "Shipment" at bounding box center [258, 9] width 37 height 18
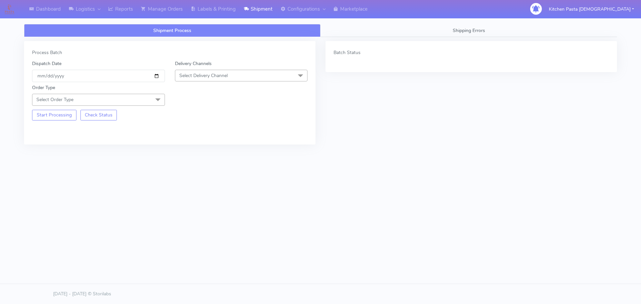
click at [216, 74] on span "Select Delivery Channel" at bounding box center [203, 75] width 48 height 6
click at [188, 150] on div "Yodel" at bounding box center [241, 150] width 125 height 7
click at [148, 101] on span "Select Order Type" at bounding box center [98, 100] width 133 height 12
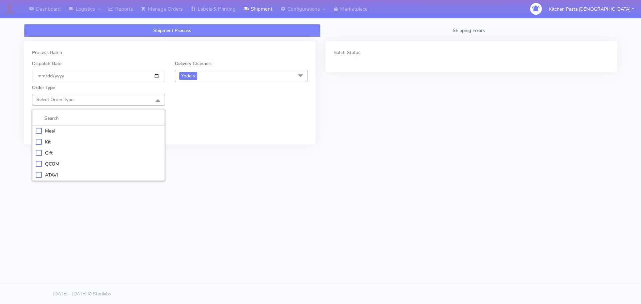
click at [88, 136] on li "Kit" at bounding box center [98, 141] width 132 height 11
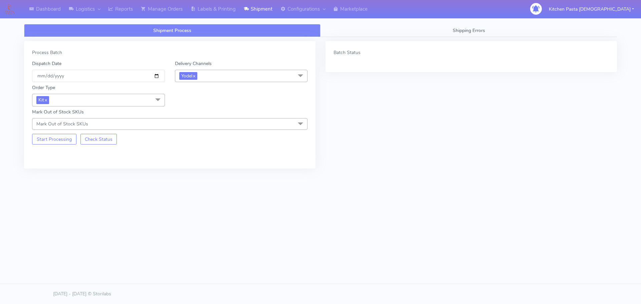
click at [135, 104] on span "Kit x" at bounding box center [98, 100] width 133 height 12
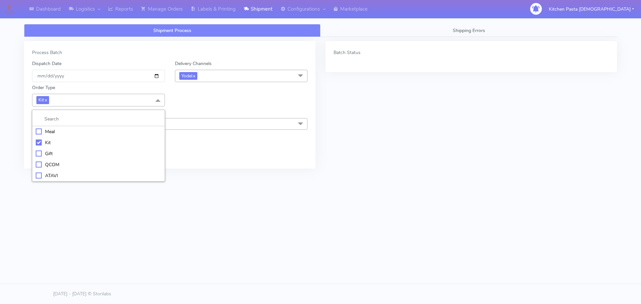
click at [99, 131] on div "Meal" at bounding box center [98, 131] width 125 height 7
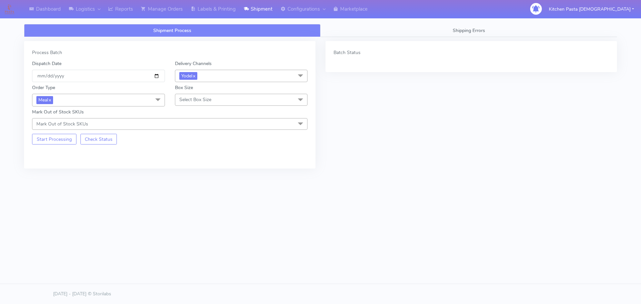
click at [196, 106] on div "Box Size Select Box Size Small Small-PR-1 Medium Large Mega" at bounding box center [241, 95] width 143 height 22
click at [204, 97] on span "Select Box Size" at bounding box center [195, 99] width 32 height 6
drag, startPoint x: 198, startPoint y: 165, endPoint x: 109, endPoint y: 158, distance: 89.0
click at [197, 165] on div "Large" at bounding box center [241, 164] width 125 height 7
click at [63, 138] on button "Start Processing" at bounding box center [54, 139] width 44 height 11
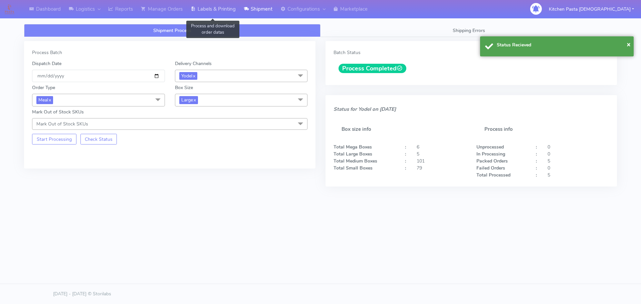
click at [230, 4] on link "Labels & Printing" at bounding box center [213, 9] width 53 height 18
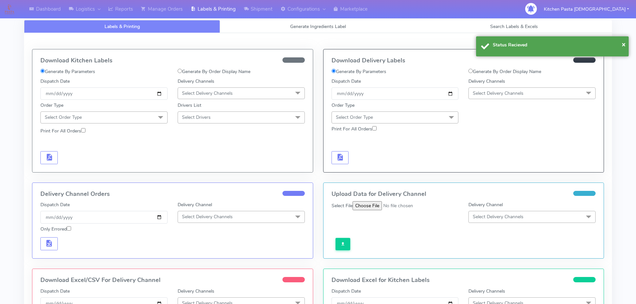
click at [498, 94] on span "Select Delivery Channels" at bounding box center [497, 93] width 51 height 6
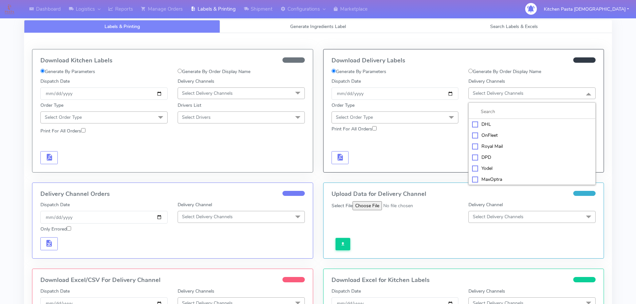
click at [478, 171] on div "Yodel" at bounding box center [532, 168] width 120 height 7
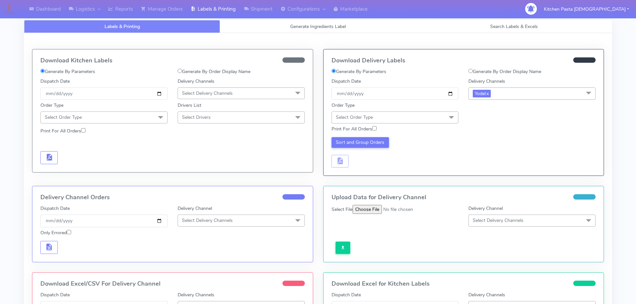
click at [428, 112] on span "Select Order Type" at bounding box center [394, 117] width 127 height 12
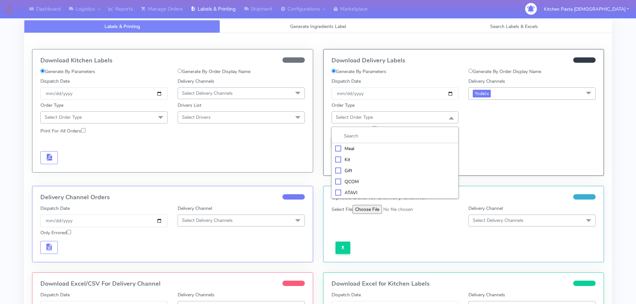
click at [385, 149] on div "Meal" at bounding box center [395, 148] width 120 height 7
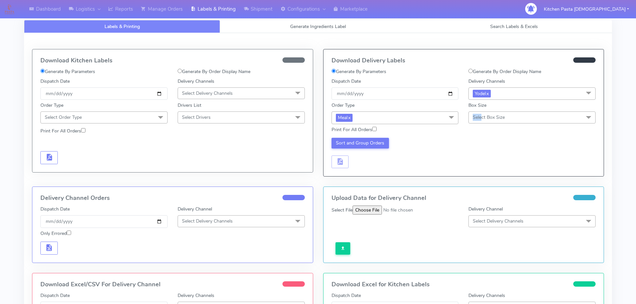
click at [483, 114] on span "Select Box Size" at bounding box center [531, 117] width 127 height 12
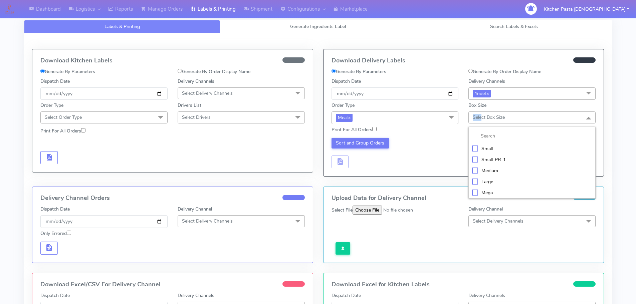
click at [490, 167] on div "Medium" at bounding box center [532, 170] width 120 height 7
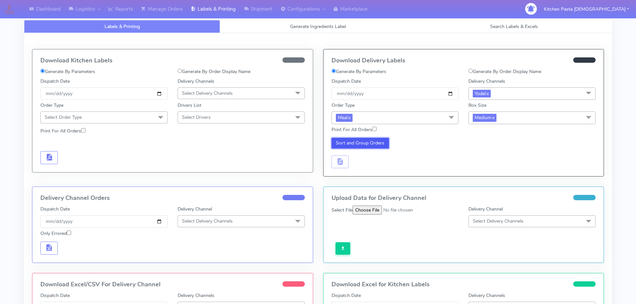
click at [384, 145] on button "Sort and Group Orders" at bounding box center [360, 143] width 58 height 11
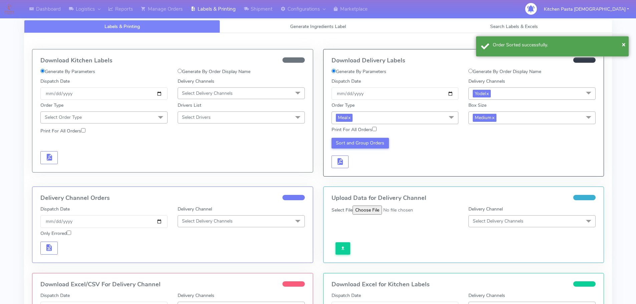
click at [349, 164] on div "Sort and Group Orders" at bounding box center [394, 153] width 137 height 31
click at [344, 165] on span "button" at bounding box center [340, 163] width 8 height 6
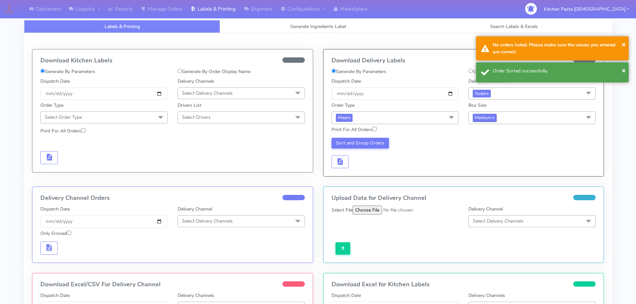
click at [486, 120] on span "Medium x" at bounding box center [484, 118] width 24 height 8
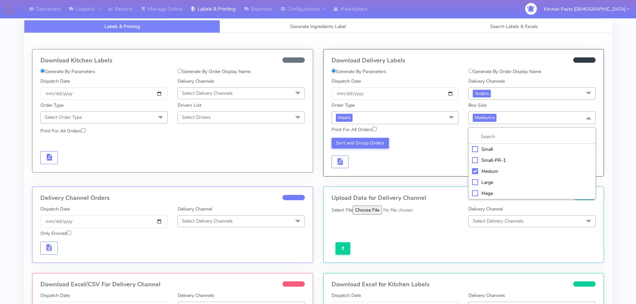
click at [485, 181] on div "Large" at bounding box center [532, 182] width 120 height 7
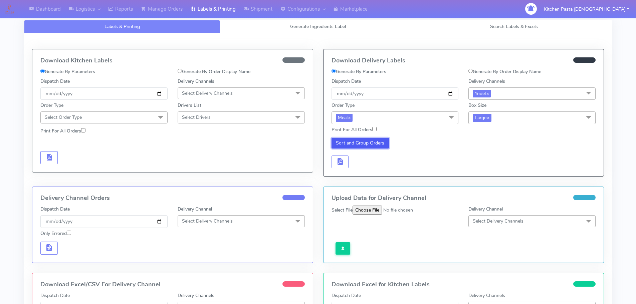
click at [377, 148] on button "Sort and Group Orders" at bounding box center [360, 143] width 58 height 11
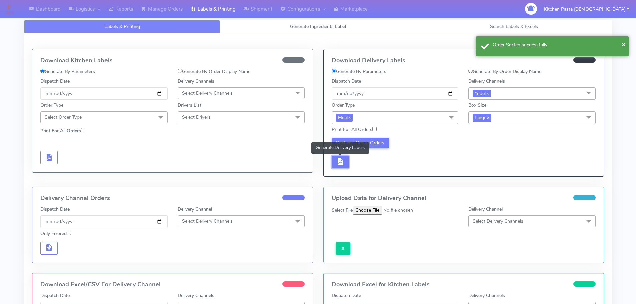
click at [343, 160] on span "button" at bounding box center [340, 163] width 8 height 6
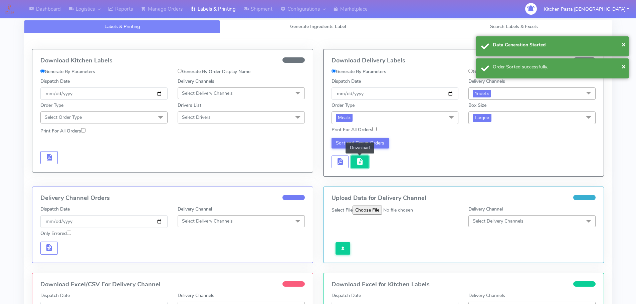
click at [363, 160] on span "button" at bounding box center [360, 163] width 8 height 6
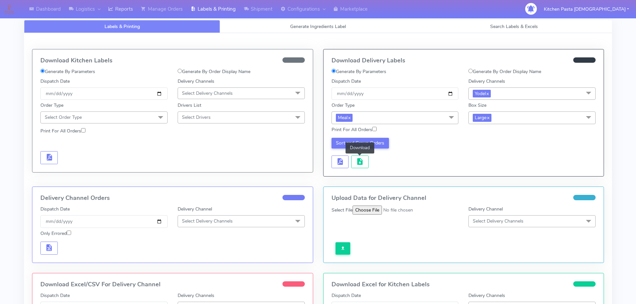
click at [115, 8] on link "Reports" at bounding box center [120, 9] width 33 height 18
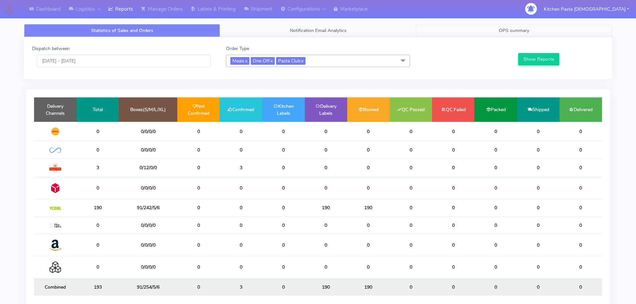
drag, startPoint x: 417, startPoint y: 29, endPoint x: 429, endPoint y: 29, distance: 12.0
click at [417, 29] on link "OPS summary" at bounding box center [514, 30] width 196 height 13
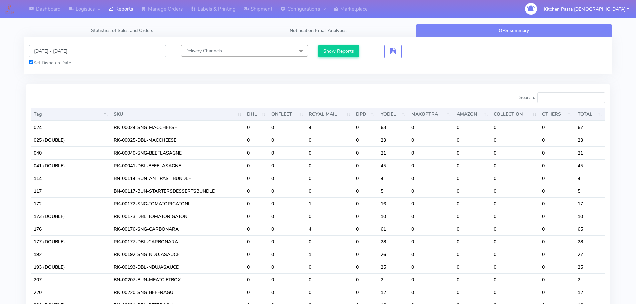
click at [120, 51] on input "[DATE] - [DATE]" at bounding box center [97, 51] width 137 height 12
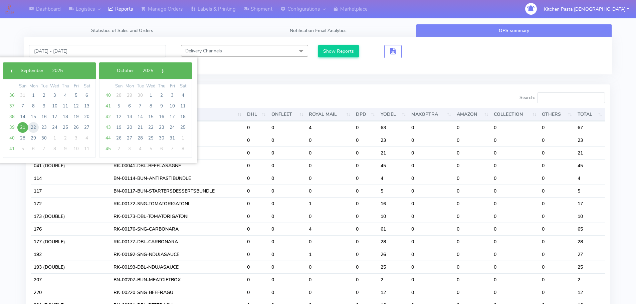
click at [33, 126] on span "22" at bounding box center [33, 127] width 11 height 11
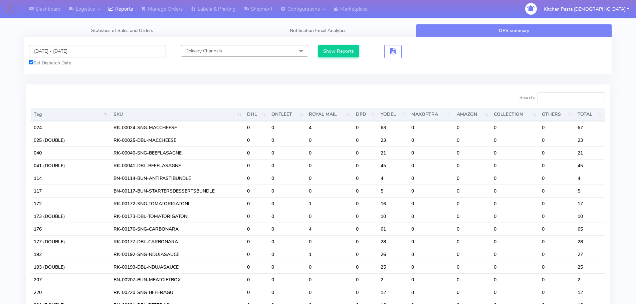
click at [96, 51] on input "[DATE] - [DATE]" at bounding box center [97, 51] width 137 height 12
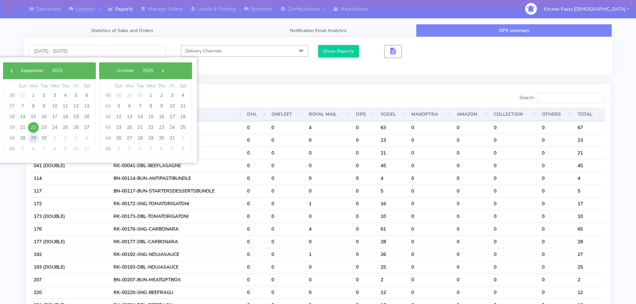
click at [31, 138] on span "29" at bounding box center [33, 138] width 11 height 11
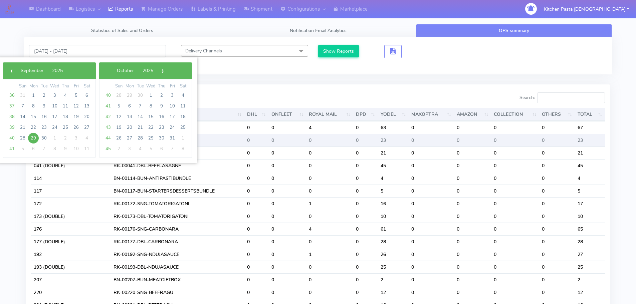
click at [31, 138] on span "29" at bounding box center [33, 138] width 11 height 11
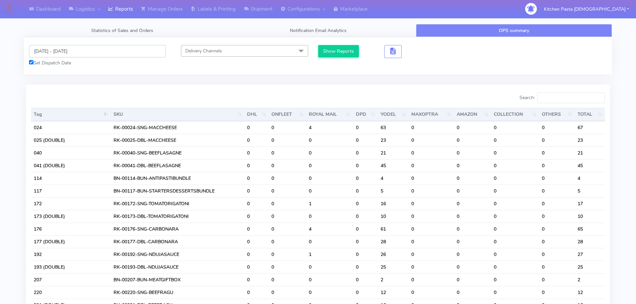
click at [104, 57] on input "[DATE] - [DATE]" at bounding box center [97, 51] width 137 height 12
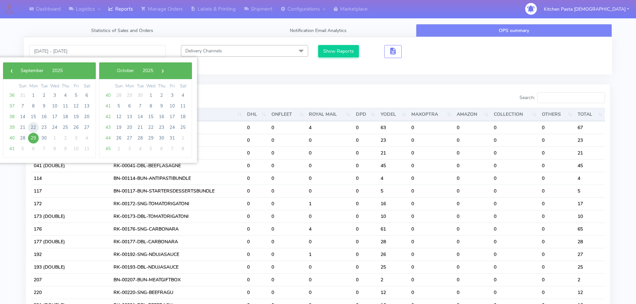
click at [33, 129] on span "22" at bounding box center [33, 127] width 11 height 11
click at [35, 136] on span "29" at bounding box center [33, 138] width 11 height 11
type input "[DATE] - [DATE]"
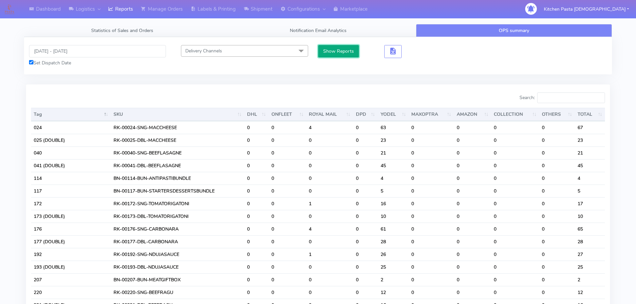
click at [338, 55] on button "Show Reports" at bounding box center [338, 51] width 41 height 12
click at [579, 98] on input "Search:" at bounding box center [571, 97] width 68 height 11
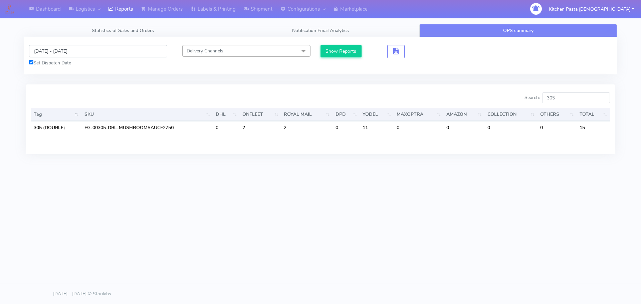
click at [109, 53] on input "[DATE] - [DATE]" at bounding box center [98, 51] width 138 height 12
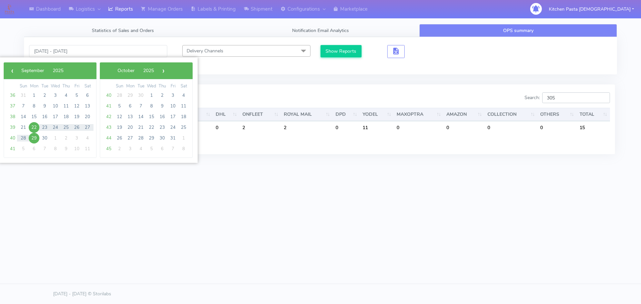
click at [584, 98] on input "305" at bounding box center [576, 97] width 68 height 11
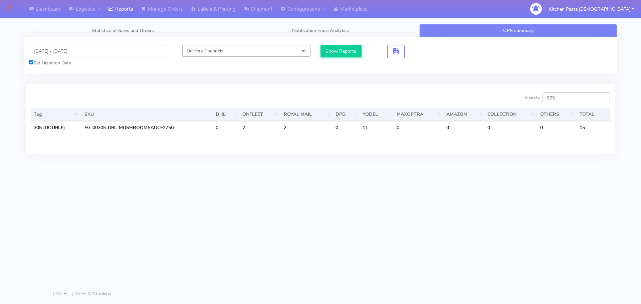
drag, startPoint x: 576, startPoint y: 100, endPoint x: 528, endPoint y: 101, distance: 48.1
click at [528, 101] on div "Search: 305" at bounding box center [467, 98] width 284 height 13
type input "310"
drag, startPoint x: 575, startPoint y: 100, endPoint x: 506, endPoint y: 100, distance: 68.7
click at [507, 100] on div "Search: 310" at bounding box center [467, 98] width 284 height 13
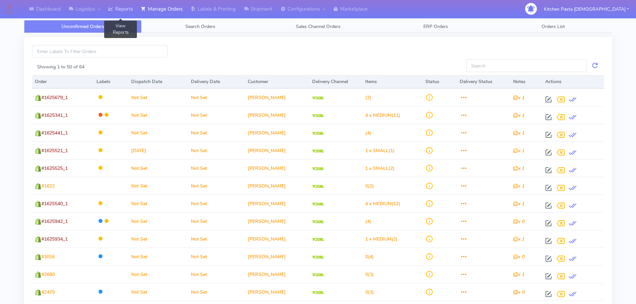
click at [127, 11] on link "Reports" at bounding box center [120, 9] width 33 height 18
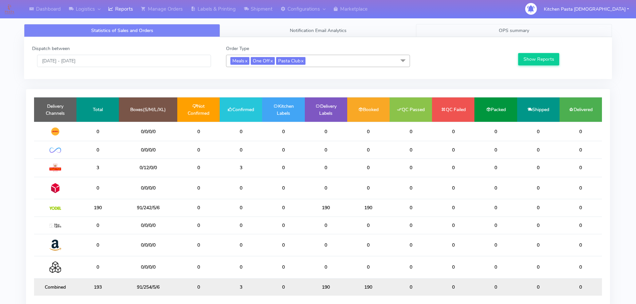
click at [520, 34] on link "OPS summary" at bounding box center [514, 30] width 196 height 13
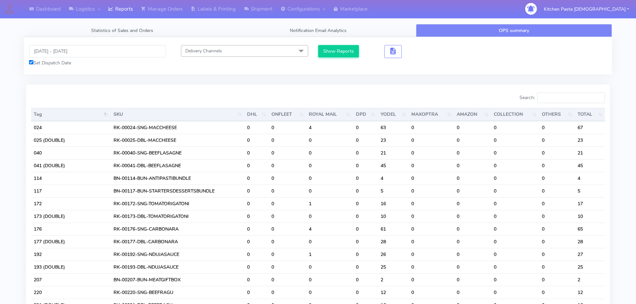
drag, startPoint x: 567, startPoint y: 103, endPoint x: 565, endPoint y: 96, distance: 6.9
click at [565, 96] on input "Search:" at bounding box center [571, 97] width 68 height 11
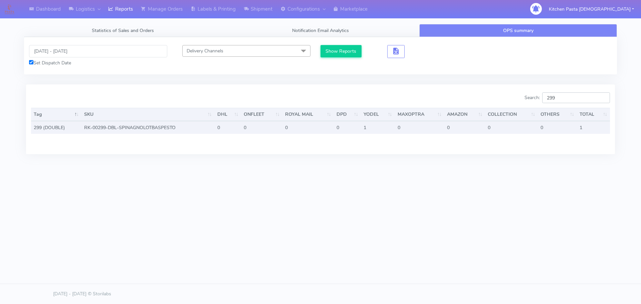
type input "299"
drag, startPoint x: 177, startPoint y: 127, endPoint x: 124, endPoint y: 126, distance: 52.7
click at [124, 126] on td "RK-00299-DBL-SPINAGNOLOTBASPESTO" at bounding box center [147, 127] width 133 height 13
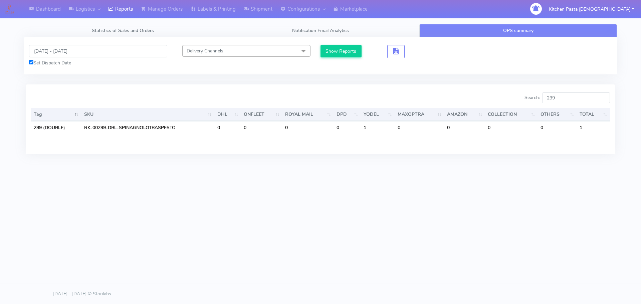
drag, startPoint x: 162, startPoint y: 93, endPoint x: 169, endPoint y: 78, distance: 16.3
click at [162, 93] on div at bounding box center [173, 98] width 294 height 13
click at [69, 35] on link "Statistics of Sales and Orders" at bounding box center [123, 30] width 198 height 13
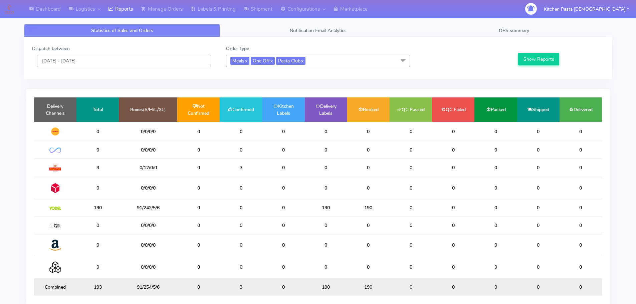
click at [64, 64] on input "[DATE] - [DATE]" at bounding box center [124, 61] width 174 height 12
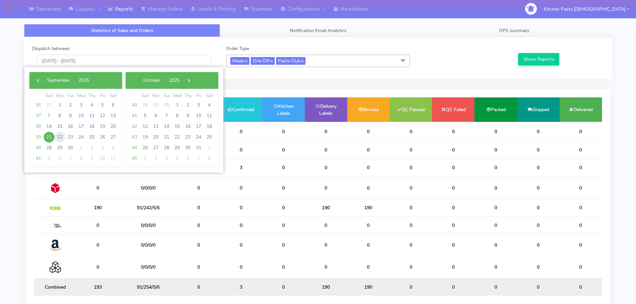
click at [57, 136] on span "22" at bounding box center [59, 137] width 11 height 11
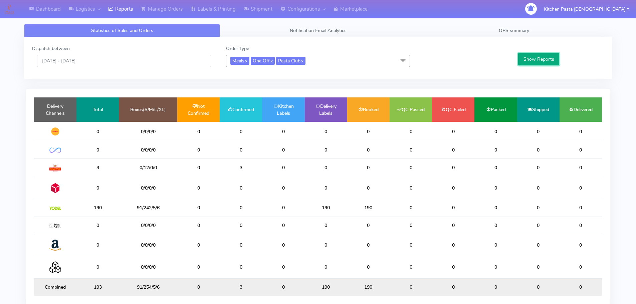
click at [525, 60] on button "Show Reports" at bounding box center [538, 59] width 41 height 12
click at [79, 70] on div "Dispatch between 22/09/2025 - 22/09/2025 Order Type Meals x One Off x Pasta Clu…" at bounding box center [318, 58] width 582 height 26
click at [79, 64] on input "[DATE] - [DATE]" at bounding box center [124, 61] width 174 height 12
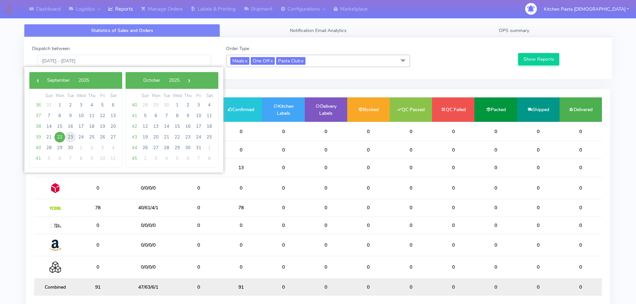
click at [70, 135] on span "23" at bounding box center [70, 137] width 11 height 11
type input "23/09/2025 - 23/09/2025"
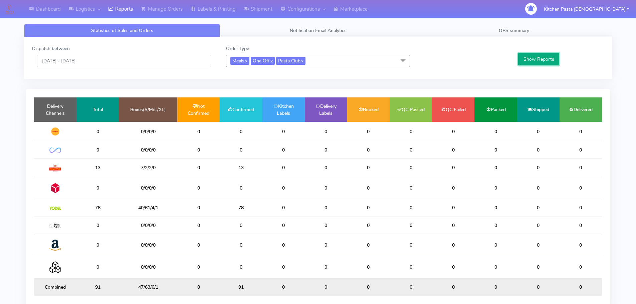
click at [546, 61] on button "Show Reports" at bounding box center [538, 59] width 41 height 12
click at [545, 61] on button "Show Reports" at bounding box center [538, 59] width 41 height 12
click at [524, 31] on span "OPS summary" at bounding box center [514, 30] width 30 height 6
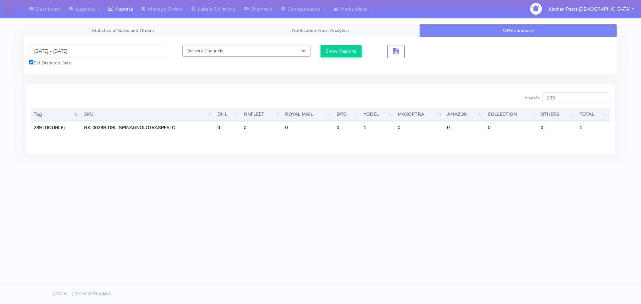
click at [48, 54] on input "[DATE] - [DATE]" at bounding box center [98, 51] width 138 height 12
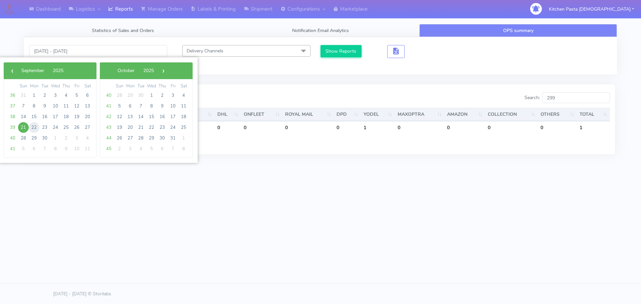
click at [38, 125] on span "22" at bounding box center [34, 127] width 11 height 11
click at [43, 126] on span "23" at bounding box center [44, 127] width 11 height 11
type input "22/09/2025 - 23/09/2025"
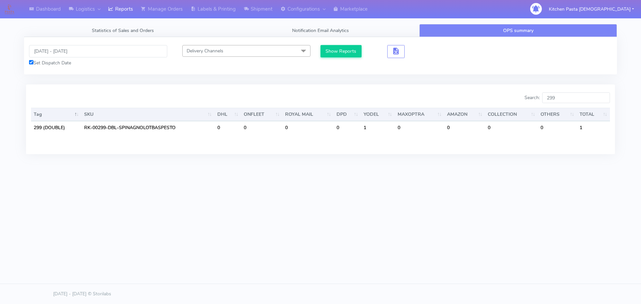
click at [351, 44] on div "22/09/2025 - 23/09/2025 Set Dispatch Date Delivery Channels Select All DHL OnFl…" at bounding box center [320, 55] width 593 height 37
click at [351, 52] on button "Show Reports" at bounding box center [340, 51] width 41 height 12
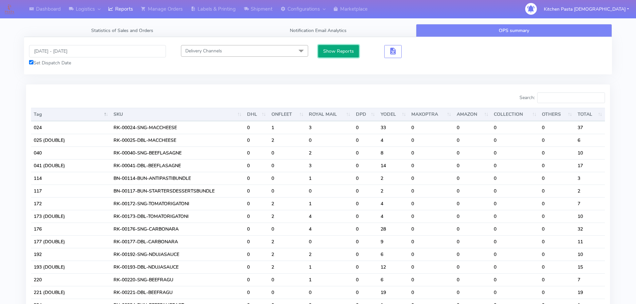
click at [324, 47] on button "Show Reports" at bounding box center [338, 51] width 41 height 12
drag, startPoint x: 330, startPoint y: 53, endPoint x: 339, endPoint y: 52, distance: 9.3
click at [330, 53] on button "Show Reports" at bounding box center [338, 51] width 41 height 12
click at [570, 102] on input "Search:" at bounding box center [571, 97] width 68 height 11
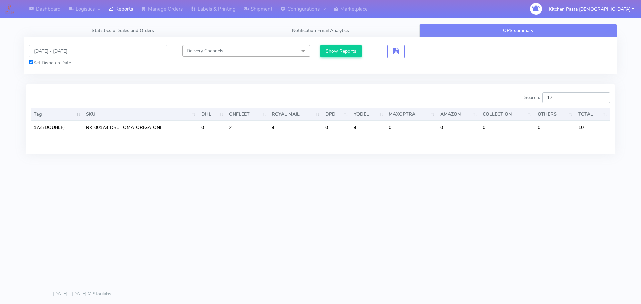
type input "1"
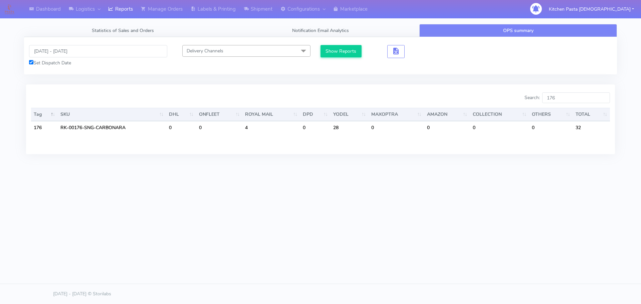
click at [470, 251] on body "Dashboard Logistics London Logistics Reports Manage Orders Labels & Printing Sh…" at bounding box center [320, 131] width 641 height 263
click at [591, 99] on input "176" at bounding box center [576, 97] width 68 height 11
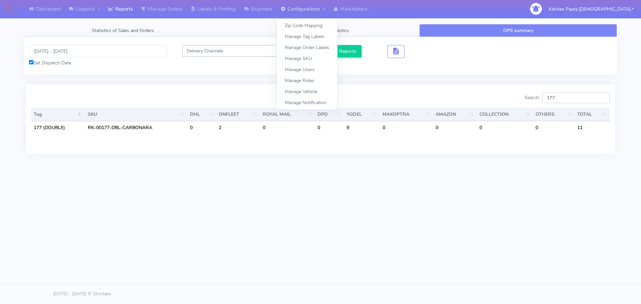
type input "177"
click at [65, 51] on input "22/09/2025 - 23/09/2025" at bounding box center [98, 51] width 138 height 12
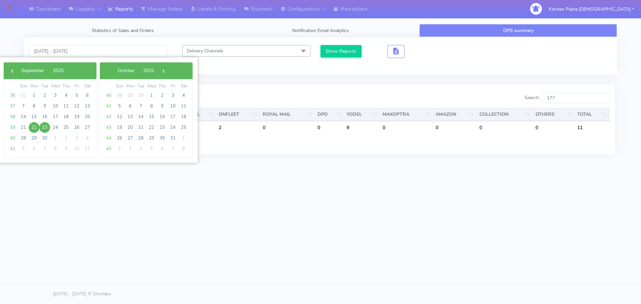
click at [36, 127] on span "22" at bounding box center [34, 127] width 11 height 11
click at [27, 138] on span "28" at bounding box center [23, 138] width 11 height 11
type input "22/09/2025 - 28/09/2025"
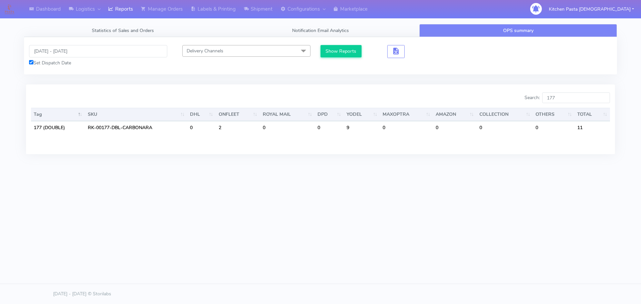
click at [344, 58] on div "Show Reports" at bounding box center [394, 55] width 148 height 21
click at [346, 56] on button "Show Reports" at bounding box center [340, 51] width 41 height 12
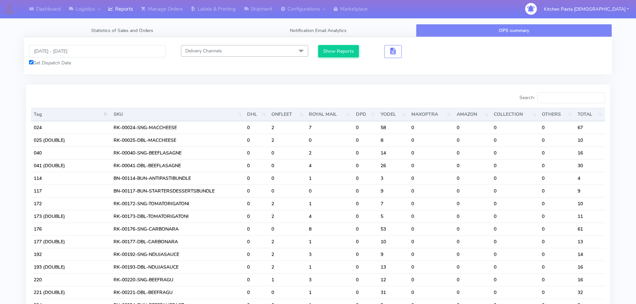
click at [564, 104] on div "Search:" at bounding box center [464, 98] width 282 height 13
click at [564, 97] on input "Search:" at bounding box center [571, 97] width 68 height 11
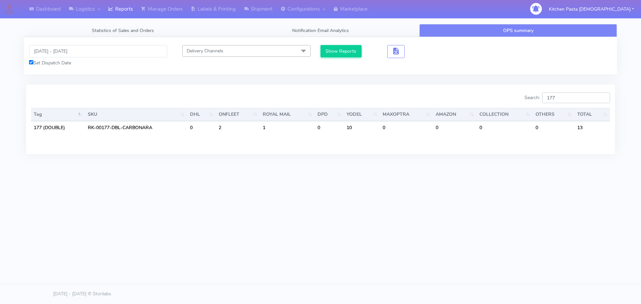
type input "177"
drag, startPoint x: 585, startPoint y: 100, endPoint x: 528, endPoint y: 93, distance: 56.9
click at [528, 93] on div "Search: 177" at bounding box center [467, 98] width 284 height 13
type input "192"
click at [450, 234] on div "Dashboard Logistics London Logistics Reports Manage Orders Labels & Printing Sh…" at bounding box center [320, 121] width 641 height 243
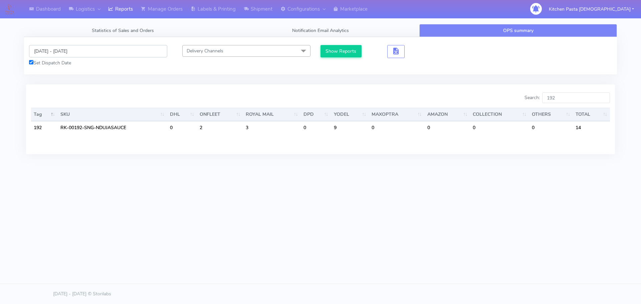
click at [61, 48] on input "22/09/2025 - 28/09/2025" at bounding box center [98, 51] width 138 height 12
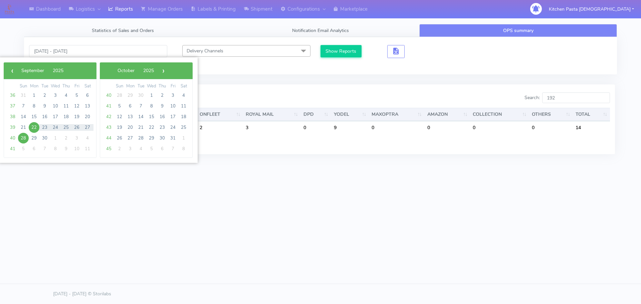
click at [38, 127] on span "22" at bounding box center [34, 127] width 11 height 11
click at [47, 129] on span "23" at bounding box center [44, 127] width 11 height 11
type input "22/09/2025 - 23/09/2025"
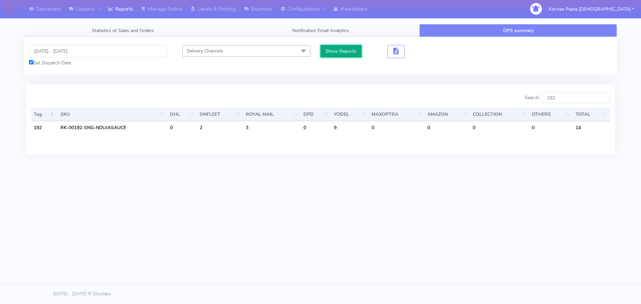
click at [356, 49] on button "Show Reports" at bounding box center [340, 51] width 41 height 12
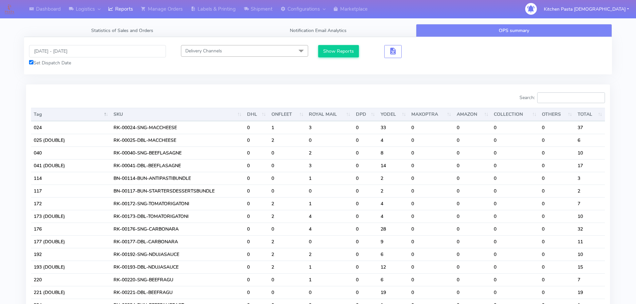
click at [571, 97] on input "Search:" at bounding box center [571, 97] width 68 height 11
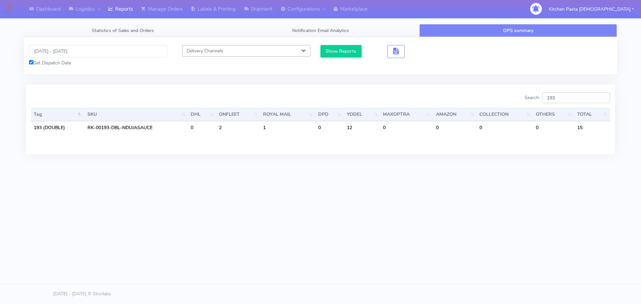
type input "193"
drag, startPoint x: 576, startPoint y: 96, endPoint x: 525, endPoint y: 96, distance: 50.7
click at [525, 96] on div "Search: 193" at bounding box center [467, 98] width 284 height 13
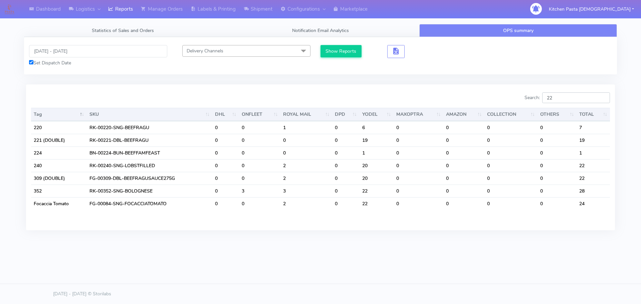
type input "2"
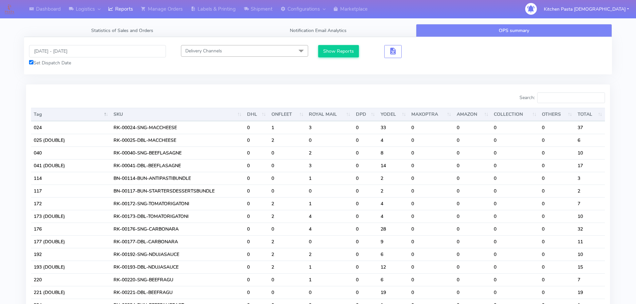
click at [472, 93] on div "Search:" at bounding box center [464, 98] width 282 height 13
click at [546, 97] on input "Search:" at bounding box center [571, 97] width 68 height 11
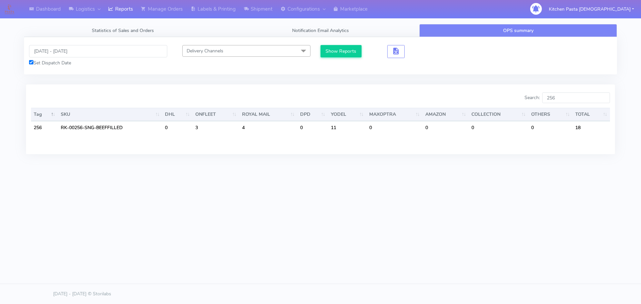
click at [447, 230] on div "Dashboard Logistics London Logistics Reports Manage Orders Labels & Printing Sh…" at bounding box center [320, 121] width 641 height 243
click at [560, 101] on input "256" at bounding box center [576, 97] width 68 height 11
type input "257"
click at [457, 227] on div "Dashboard Logistics London Logistics Reports Manage Orders Labels & Printing Sh…" at bounding box center [320, 121] width 641 height 243
click at [567, 98] on input "257" at bounding box center [576, 97] width 68 height 11
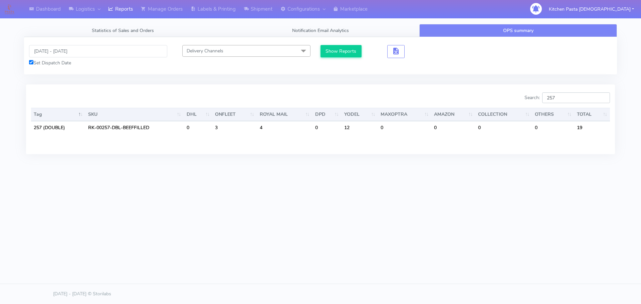
drag, startPoint x: 567, startPoint y: 98, endPoint x: 496, endPoint y: 92, distance: 71.6
click at [496, 92] on div "Search: 257 Tag SKU DHL ONFLEET ROYAL MAIL DPD YODEL MAXOPTRA AMAZON COLLECTION…" at bounding box center [320, 118] width 589 height 69
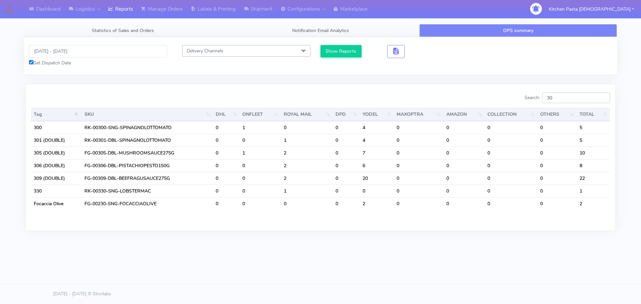
type input "3"
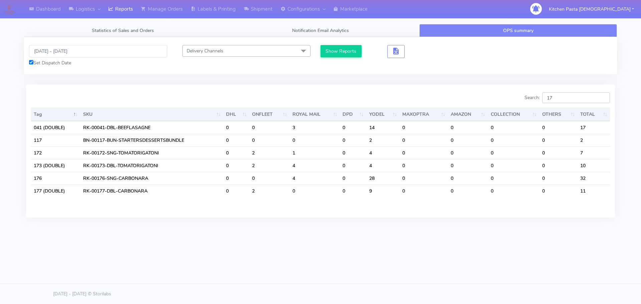
type input "1"
type input "177"
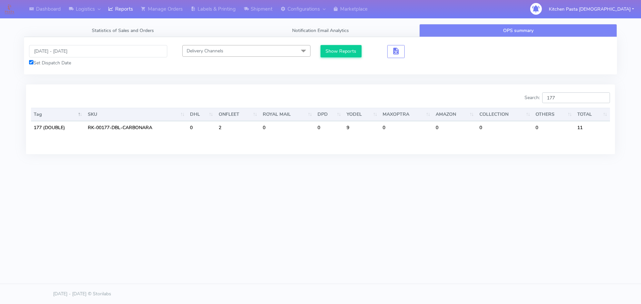
drag, startPoint x: 569, startPoint y: 98, endPoint x: 530, endPoint y: 97, distance: 39.1
click at [530, 97] on label "Search: 177" at bounding box center [566, 97] width 85 height 11
type input "193"
drag, startPoint x: 556, startPoint y: 94, endPoint x: 526, endPoint y: 94, distance: 29.7
click at [526, 94] on div "Search: 193" at bounding box center [467, 98] width 284 height 13
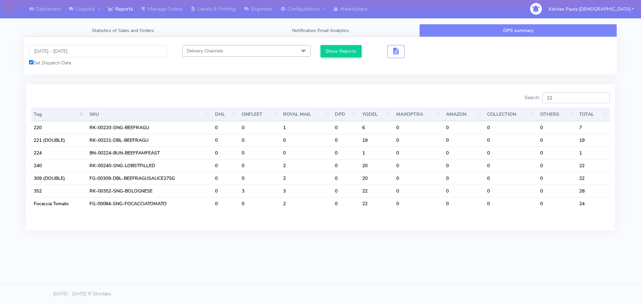
type input "2"
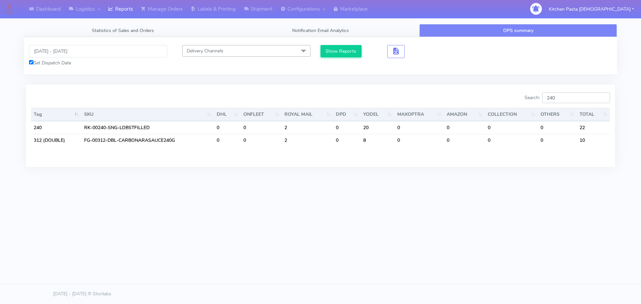
type input "240"
click at [373, 238] on div "Dashboard Logistics London Logistics Reports Manage Orders Labels & Printing Sh…" at bounding box center [320, 121] width 641 height 243
drag, startPoint x: 462, startPoint y: 245, endPoint x: 486, endPoint y: 201, distance: 50.0
click at [462, 245] on body "Dashboard Logistics London Logistics Reports Manage Orders Labels & Printing Sh…" at bounding box center [320, 131] width 641 height 263
click at [571, 95] on input "240" at bounding box center [576, 97] width 68 height 11
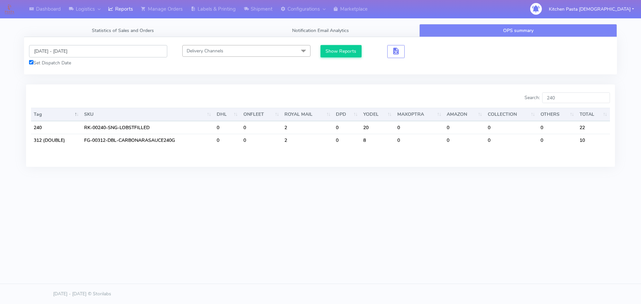
click at [86, 49] on input "22/09/2025 - 23/09/2025" at bounding box center [98, 51] width 138 height 12
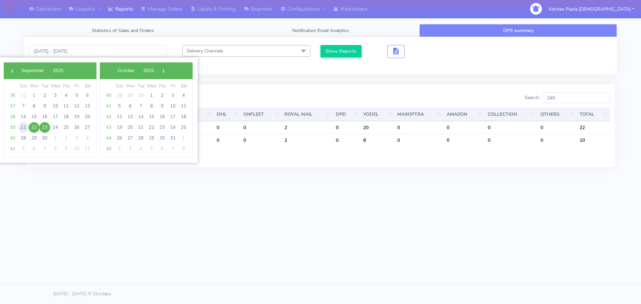
click at [20, 126] on span "21" at bounding box center [23, 127] width 11 height 11
type input "[DATE] - [DATE]"
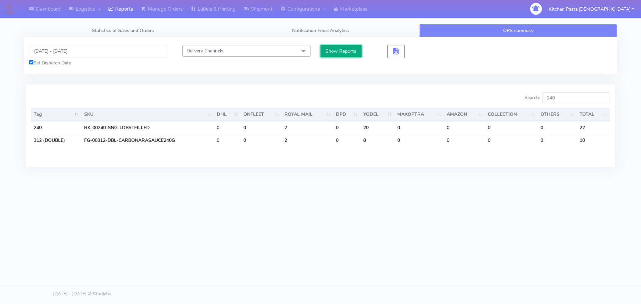
click at [334, 49] on button "Show Reports" at bounding box center [340, 51] width 41 height 12
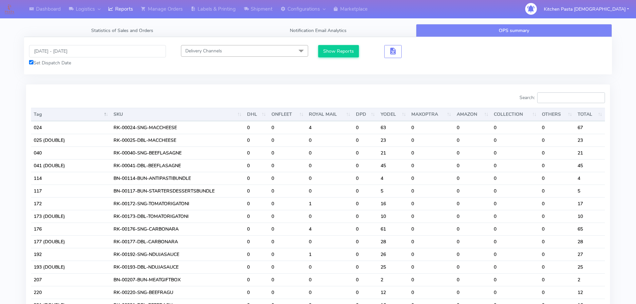
click at [565, 94] on input "Search:" at bounding box center [571, 97] width 68 height 11
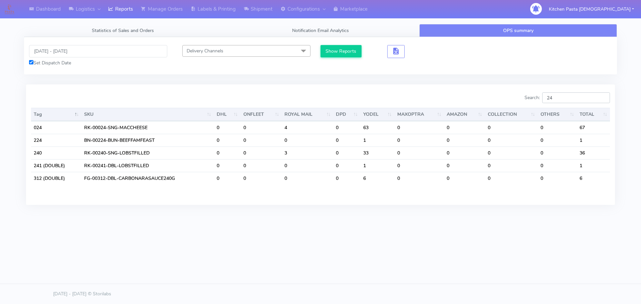
type input "2"
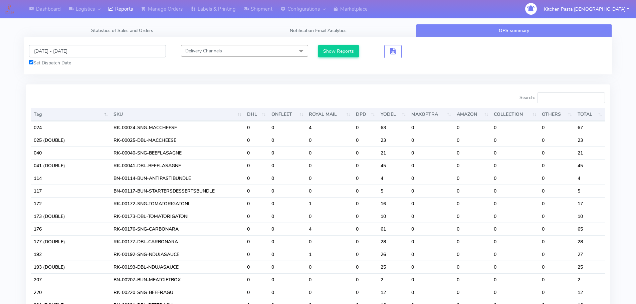
click at [84, 56] on input "[DATE] - [DATE]" at bounding box center [97, 51] width 137 height 12
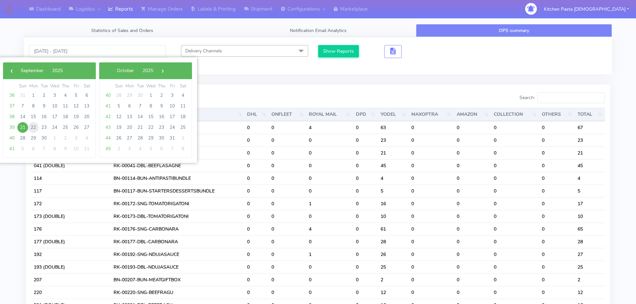
click at [34, 129] on span "22" at bounding box center [33, 127] width 11 height 11
click at [44, 125] on span "23" at bounding box center [44, 127] width 11 height 11
type input "22/09/2025 - 23/09/2025"
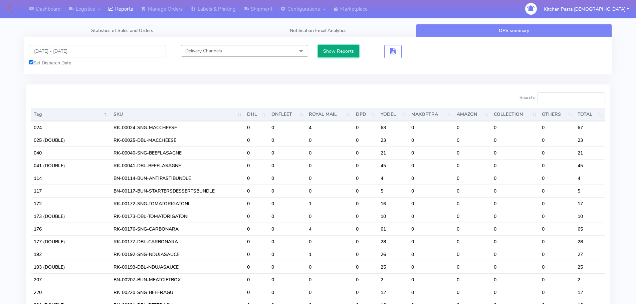
click at [333, 51] on button "Show Reports" at bounding box center [338, 51] width 41 height 12
click at [567, 100] on input "Search:" at bounding box center [571, 97] width 68 height 11
click at [313, 49] on div "Delivery Channels Select All DHL OnFleet Royal Mail DPD Yodel MaxOptra Amazon C…" at bounding box center [244, 51] width 137 height 12
click at [338, 53] on button "Show Reports" at bounding box center [338, 51] width 41 height 12
click at [560, 99] on input "Search:" at bounding box center [571, 97] width 68 height 11
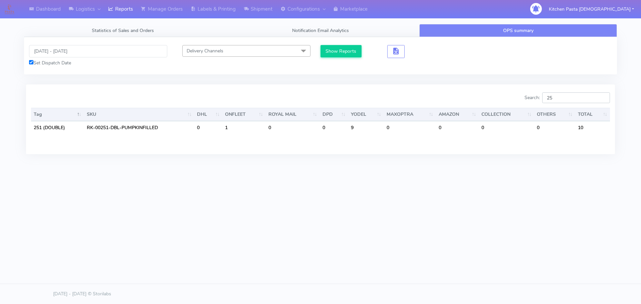
type input "2"
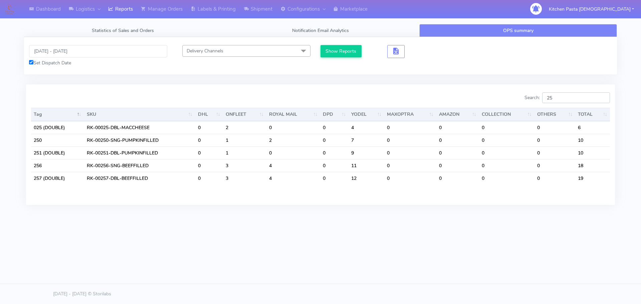
type input "2"
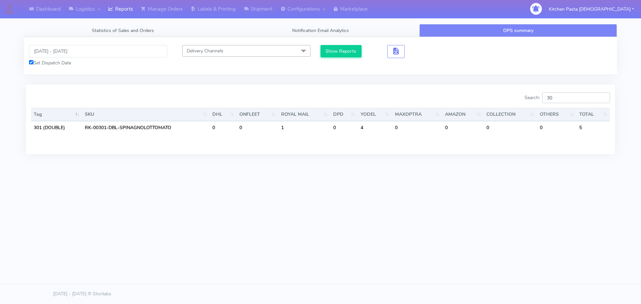
type input "3"
click at [441, 231] on div "Dashboard Logistics London Logistics Reports Manage Orders Labels & Printing Sh…" at bounding box center [320, 121] width 641 height 243
click at [570, 100] on input "352" at bounding box center [576, 97] width 68 height 11
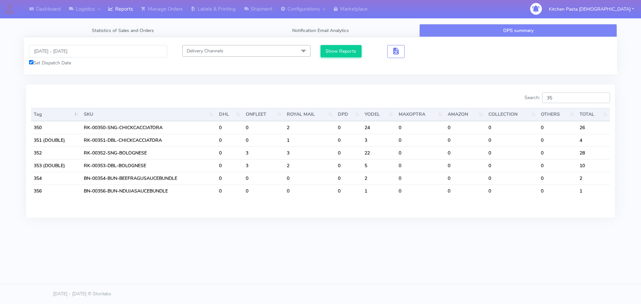
type input "3"
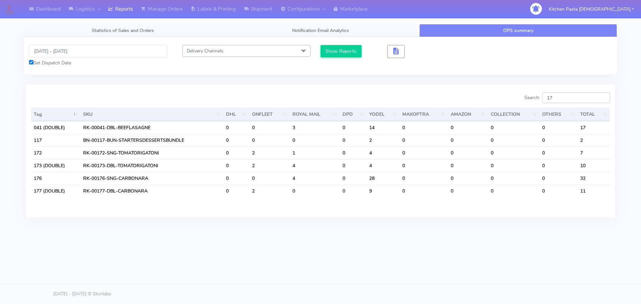
type input "1"
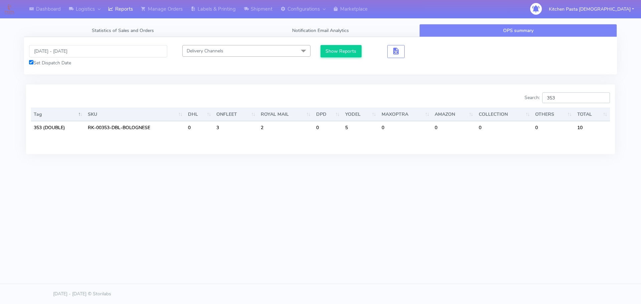
click at [578, 97] on input "353" at bounding box center [576, 97] width 68 height 11
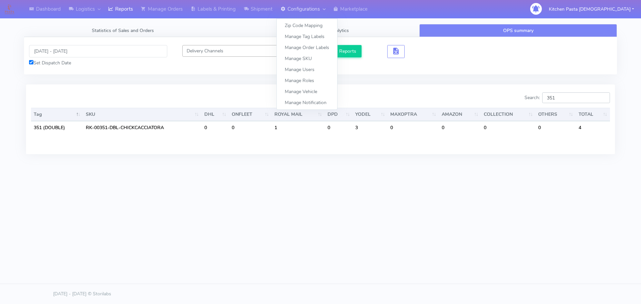
type input "351"
drag, startPoint x: 66, startPoint y: 44, endPoint x: 67, endPoint y: 50, distance: 6.0
click at [66, 44] on div "22/09/2025 - 23/09/2025 Set Dispatch Date Delivery Channels Select All DHL OnFl…" at bounding box center [320, 55] width 593 height 37
click at [67, 50] on input "22/09/2025 - 23/09/2025" at bounding box center [98, 51] width 138 height 12
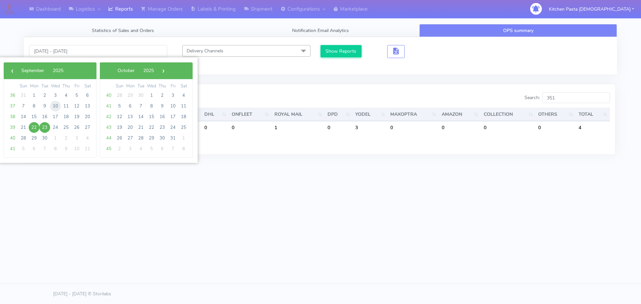
click at [55, 106] on span "10" at bounding box center [55, 106] width 11 height 11
click at [46, 114] on span "16" at bounding box center [44, 116] width 11 height 11
type input "10/09/2025 - 16/09/2025"
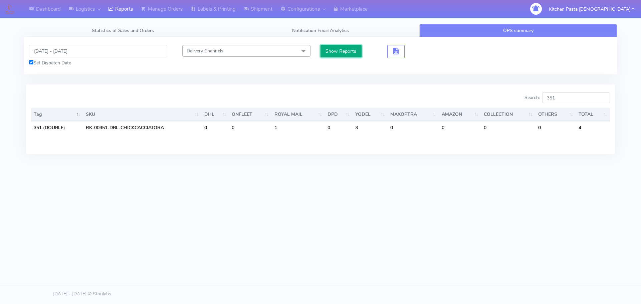
click at [323, 52] on button "Show Reports" at bounding box center [340, 51] width 41 height 12
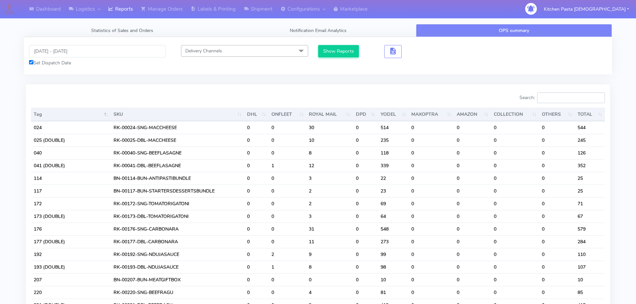
click at [559, 96] on input "Search:" at bounding box center [571, 97] width 68 height 11
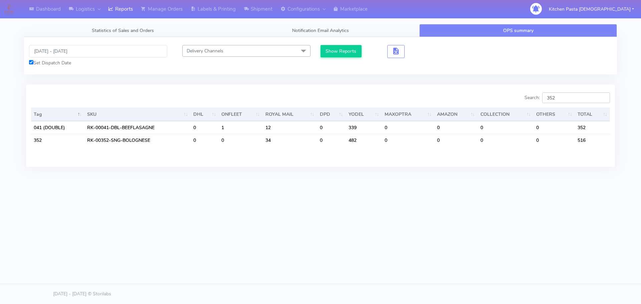
type input "352"
click at [77, 52] on input "10/09/2025 - 16/09/2025" at bounding box center [98, 51] width 138 height 12
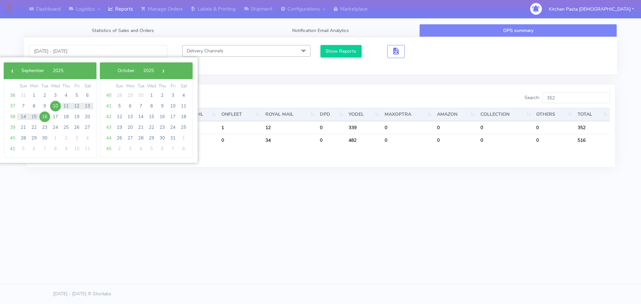
click at [44, 115] on span "16" at bounding box center [44, 116] width 11 height 11
click at [57, 126] on span "24" at bounding box center [55, 127] width 11 height 11
type input "16/09/2025 - 24/09/2025"
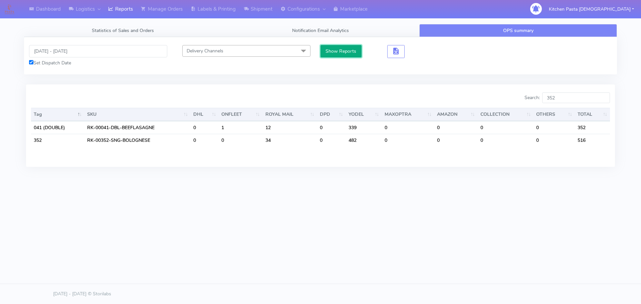
click at [327, 48] on button "Show Reports" at bounding box center [340, 51] width 41 height 12
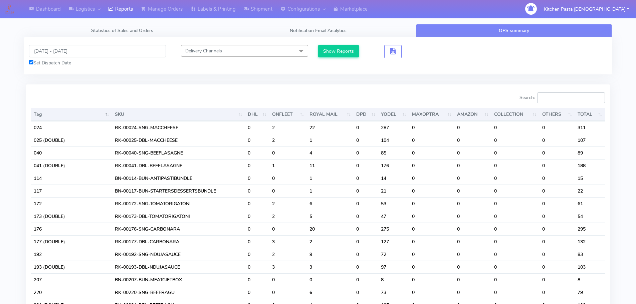
click at [566, 96] on input "Search:" at bounding box center [571, 97] width 68 height 11
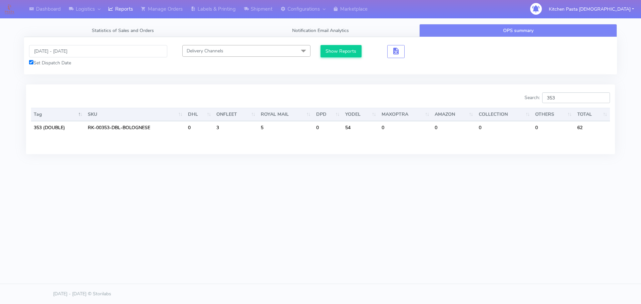
type input "353"
click at [54, 51] on input "16/09/2025 - 24/09/2025" at bounding box center [98, 51] width 138 height 12
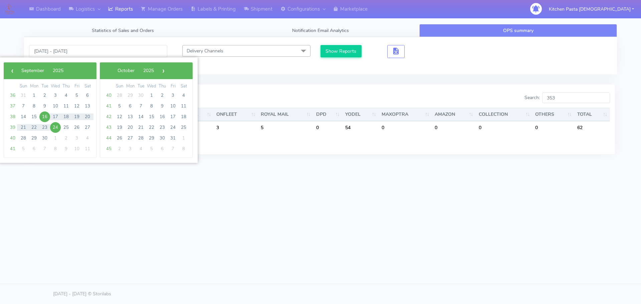
click at [44, 119] on span "16" at bounding box center [44, 116] width 11 height 11
click at [34, 126] on span "22" at bounding box center [34, 127] width 11 height 11
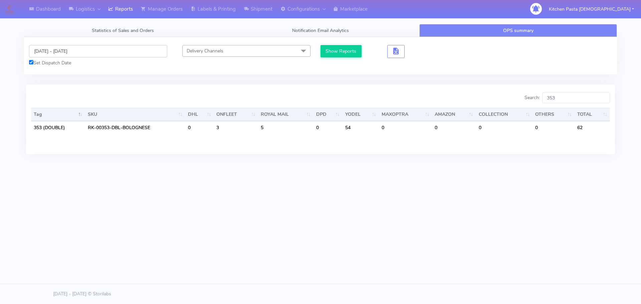
click at [65, 48] on input "16/09/2025 - 22/09/2025" at bounding box center [98, 51] width 138 height 12
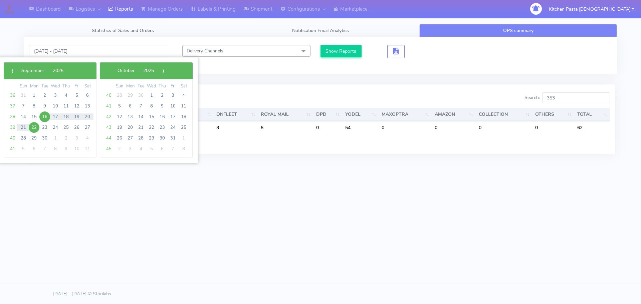
click at [32, 129] on span "22" at bounding box center [34, 127] width 11 height 11
click at [153, 95] on span "1" at bounding box center [151, 95] width 11 height 11
type input "22/09/2025 - 01/10/2025"
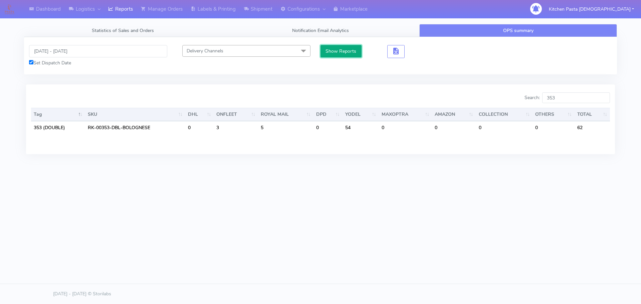
click at [345, 50] on button "Show Reports" at bounding box center [340, 51] width 41 height 12
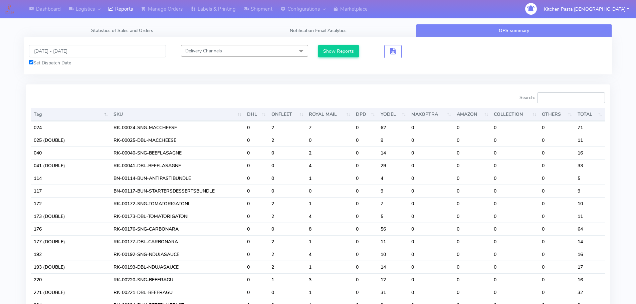
click at [568, 102] on input "Search:" at bounding box center [571, 97] width 68 height 11
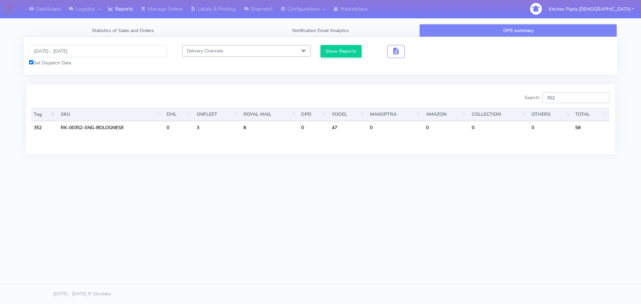
type input "352"
click at [60, 53] on input "22/09/2025 - 01/10/2025" at bounding box center [98, 51] width 138 height 12
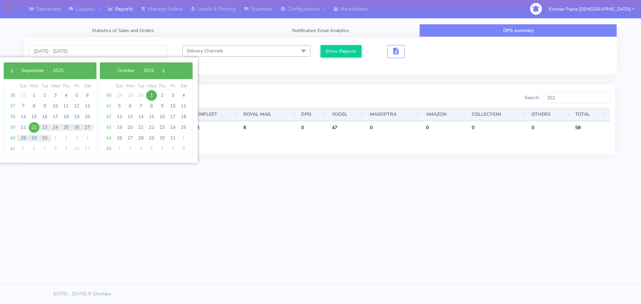
click at [30, 129] on span "22" at bounding box center [34, 127] width 11 height 11
click at [43, 139] on span "30" at bounding box center [44, 138] width 11 height 11
type input "22/09/2025 - 30/09/2025"
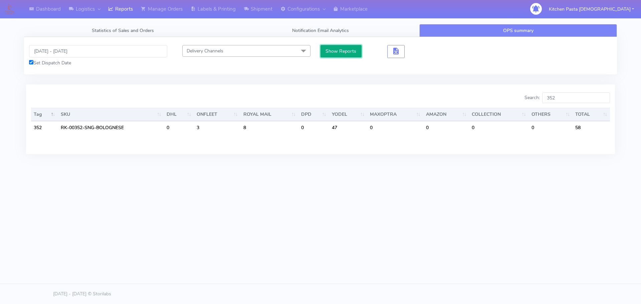
click at [345, 51] on button "Show Reports" at bounding box center [340, 51] width 41 height 12
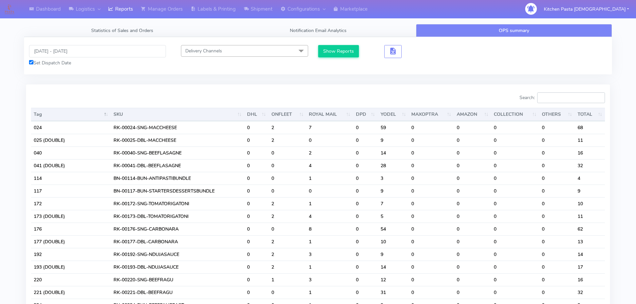
click at [564, 98] on input "Search:" at bounding box center [571, 97] width 68 height 11
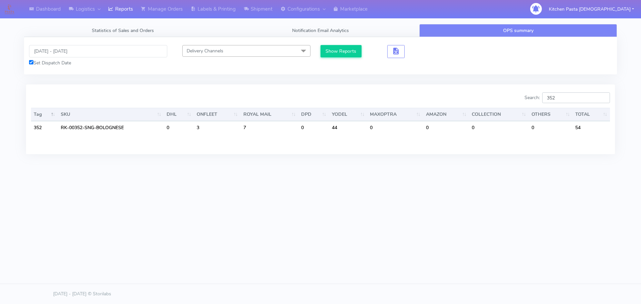
type input "352"
click at [70, 48] on input "22/09/2025 - 30/09/2025" at bounding box center [98, 51] width 138 height 12
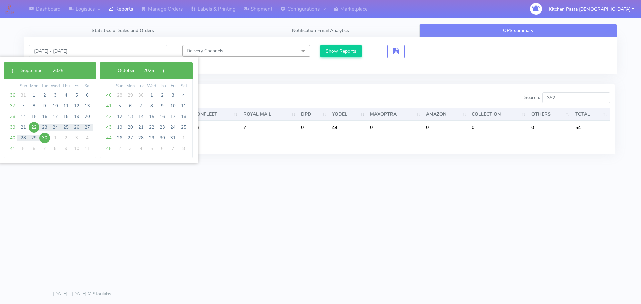
click at [30, 130] on span "22" at bounding box center [34, 127] width 11 height 11
click at [41, 136] on span "30" at bounding box center [44, 138] width 11 height 11
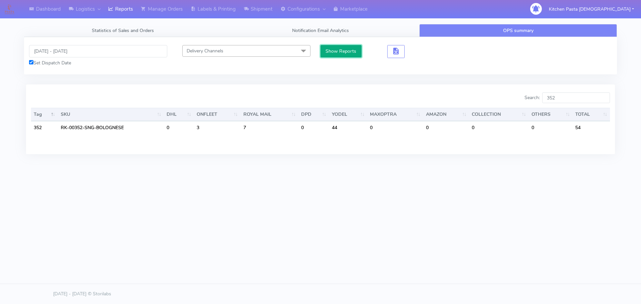
click at [345, 48] on button "Show Reports" at bounding box center [340, 51] width 41 height 12
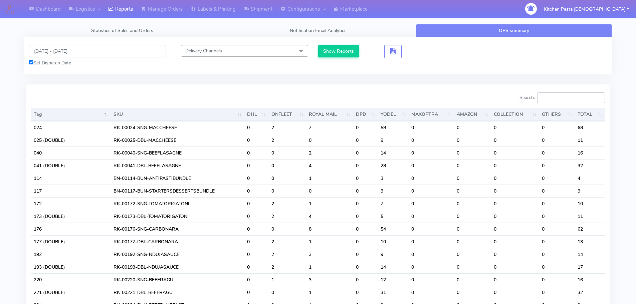
click at [554, 95] on input "Search:" at bounding box center [571, 97] width 68 height 11
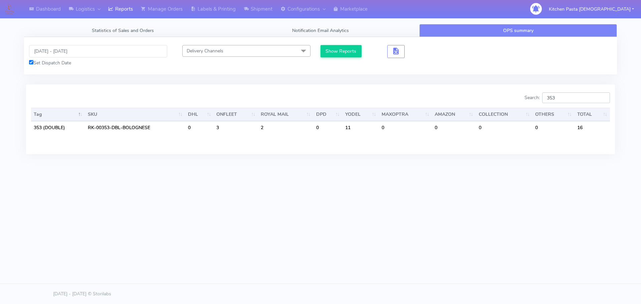
type input "353"
click at [74, 55] on input "22/09/2025 - 30/09/2025" at bounding box center [98, 51] width 138 height 12
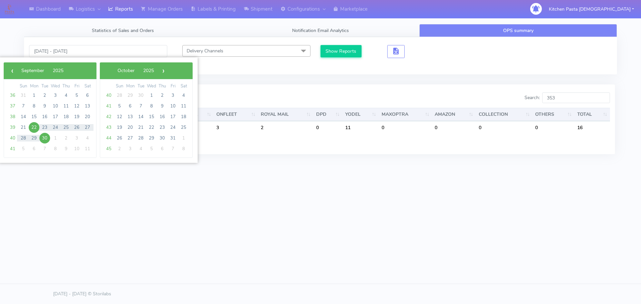
click at [38, 125] on span "22" at bounding box center [34, 127] width 11 height 11
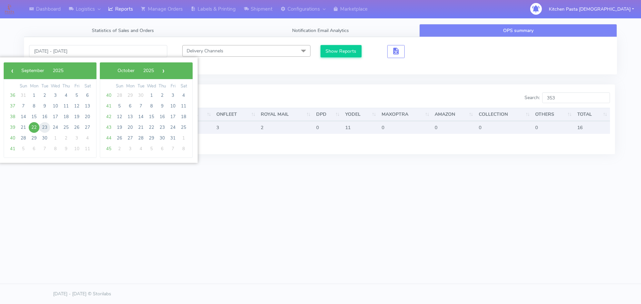
click at [42, 126] on span "23" at bounding box center [44, 127] width 11 height 11
type input "22/09/2025 - 23/09/2025"
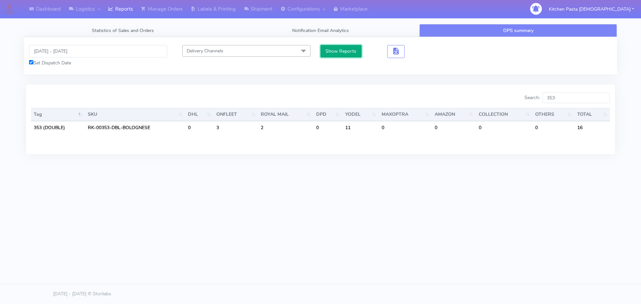
click at [343, 47] on button "Show Reports" at bounding box center [340, 51] width 41 height 12
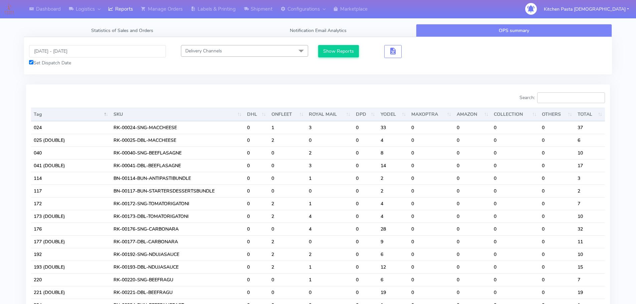
click at [572, 93] on input "Search:" at bounding box center [571, 97] width 68 height 11
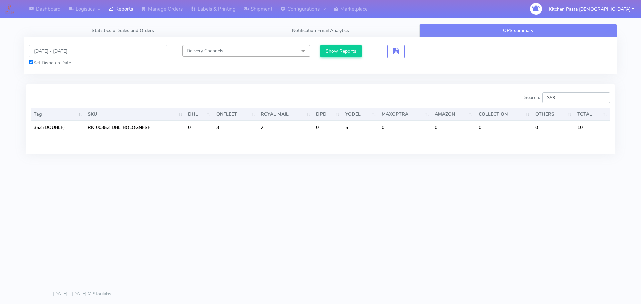
type input "353"
click at [110, 80] on tab "22/09/2025 - 23/09/2025 Set Dispatch Date Delivery Channels Select All DHL OnFl…" at bounding box center [320, 99] width 593 height 125
click at [338, 50] on button "Show Reports" at bounding box center [340, 51] width 41 height 12
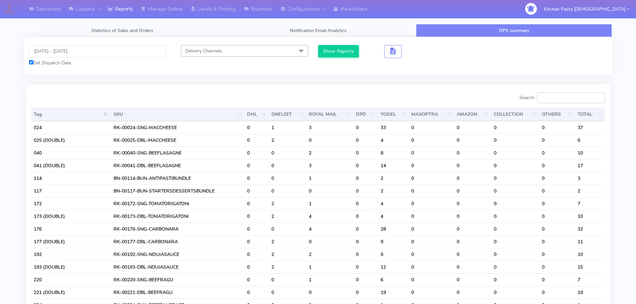
click at [585, 99] on input "Search:" at bounding box center [571, 97] width 68 height 11
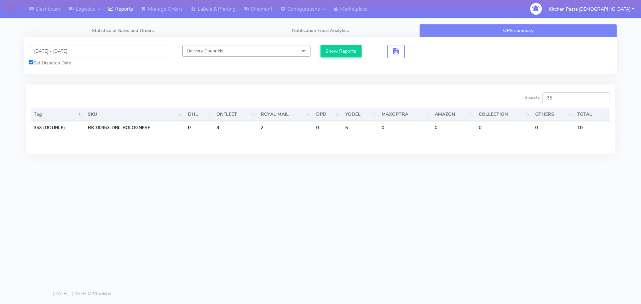
type input "3"
type input "241"
drag, startPoint x: 392, startPoint y: 235, endPoint x: 504, endPoint y: 166, distance: 131.1
click at [392, 235] on div "Dashboard Logistics London Logistics Reports Manage Orders Labels & Printing Sh…" at bounding box center [320, 121] width 641 height 243
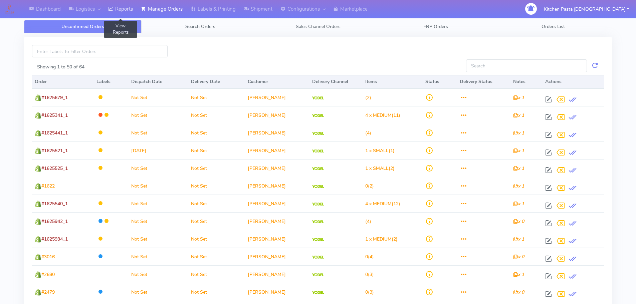
click at [123, 8] on link "Reports" at bounding box center [120, 9] width 33 height 18
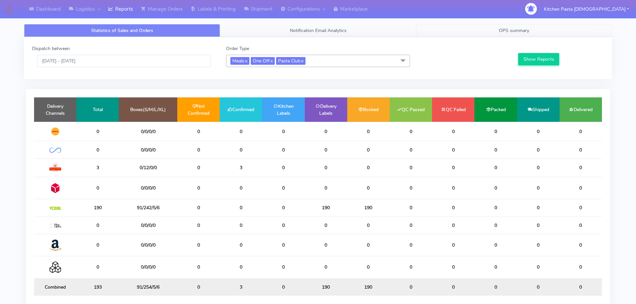
click at [432, 30] on link "OPS summary" at bounding box center [514, 30] width 196 height 13
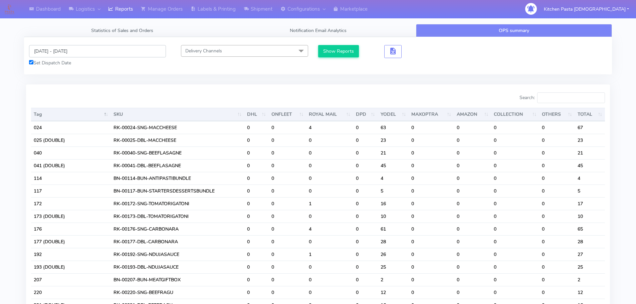
click at [67, 54] on input "[DATE] - [DATE]" at bounding box center [97, 51] width 137 height 12
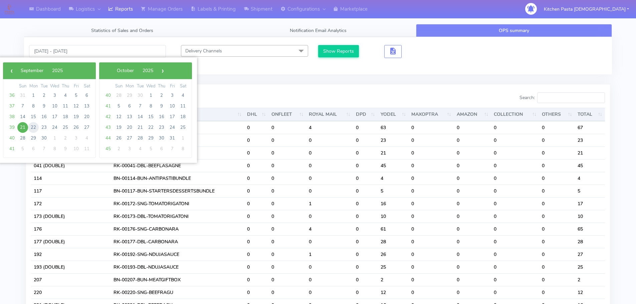
click at [31, 126] on span "22" at bounding box center [33, 127] width 11 height 11
click at [42, 138] on span "30" at bounding box center [44, 138] width 11 height 11
type input "22/09/2025 - 30/09/2025"
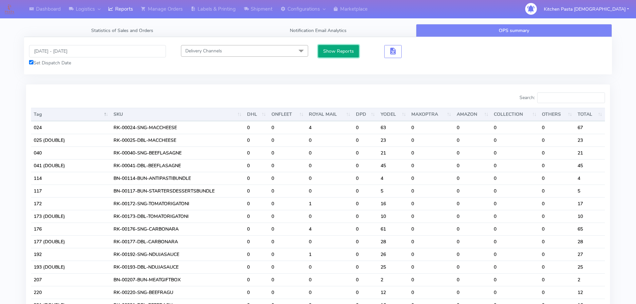
click at [333, 51] on button "Show Reports" at bounding box center [338, 51] width 41 height 12
click at [344, 51] on button "Show Reports" at bounding box center [338, 51] width 41 height 12
click at [573, 97] on input "Search:" at bounding box center [571, 97] width 68 height 11
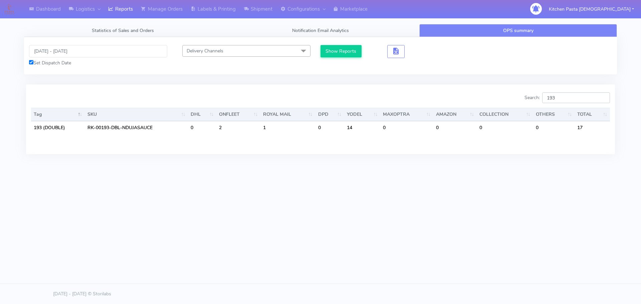
drag, startPoint x: 580, startPoint y: 96, endPoint x: 504, endPoint y: 95, distance: 76.1
click at [504, 95] on div "Search: 193" at bounding box center [467, 98] width 284 height 13
click at [81, 55] on input "22/09/2025 - 30/09/2025" at bounding box center [98, 51] width 138 height 12
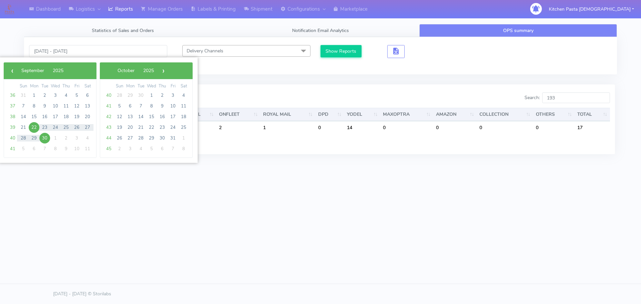
click at [357, 183] on div "Dashboard Logistics London Logistics Reports Manage Orders Labels & Printing Sh…" at bounding box center [320, 121] width 641 height 243
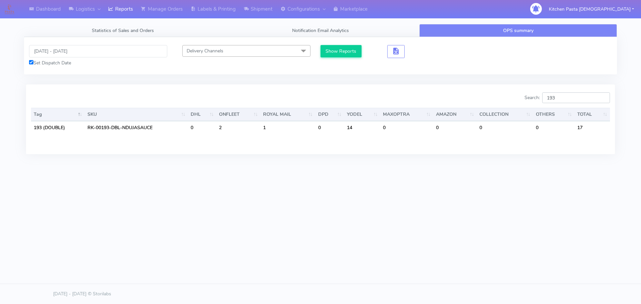
click at [571, 96] on input "193" at bounding box center [576, 97] width 68 height 11
type input "1"
type input "3"
